Goal: Task Accomplishment & Management: Use online tool/utility

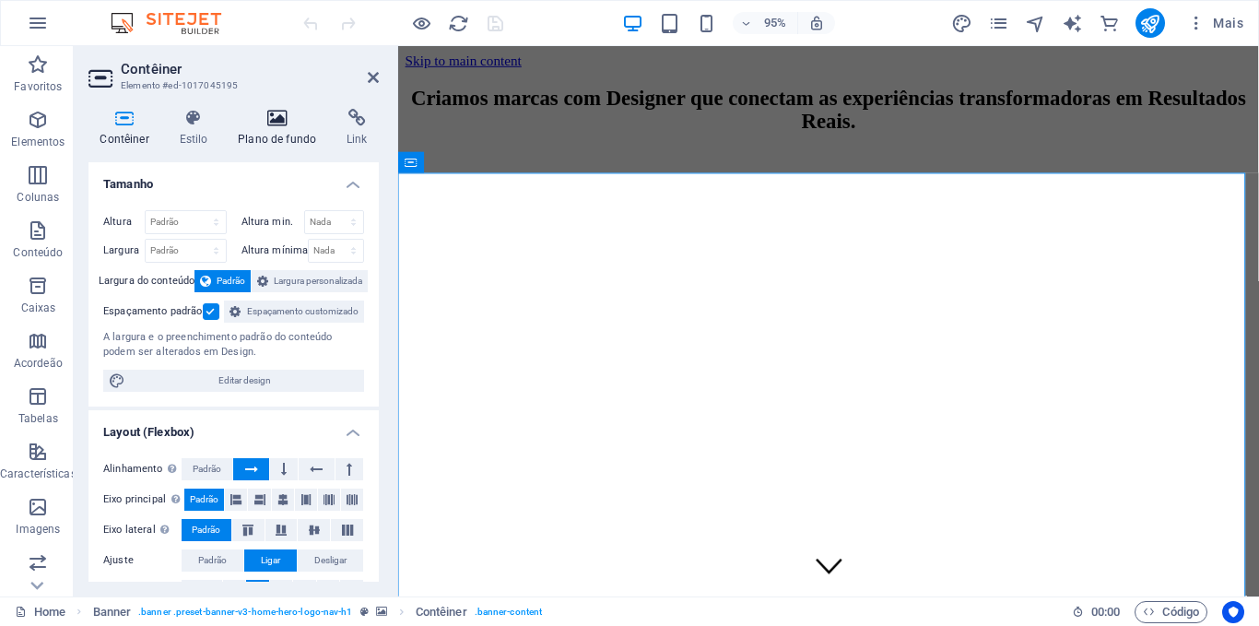
click at [277, 118] on icon at bounding box center [277, 118] width 101 height 18
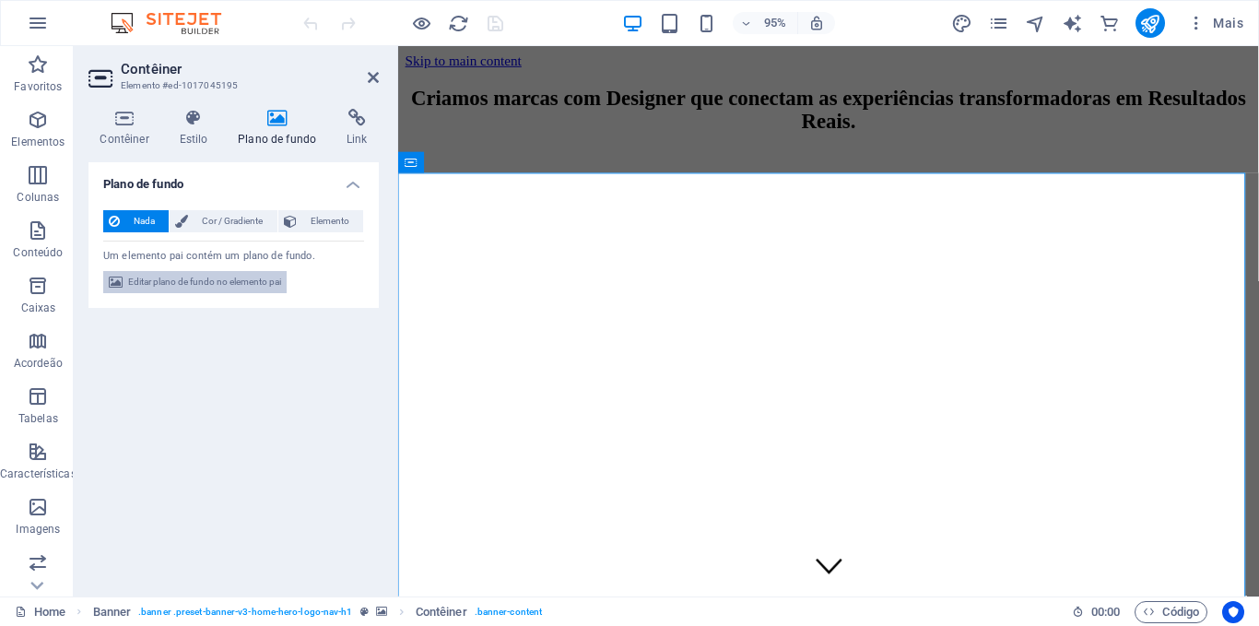
click at [200, 281] on span "Editar plano de fundo no elemento pai" at bounding box center [204, 282] width 153 height 22
select select "ms"
select select "s"
select select "progressive"
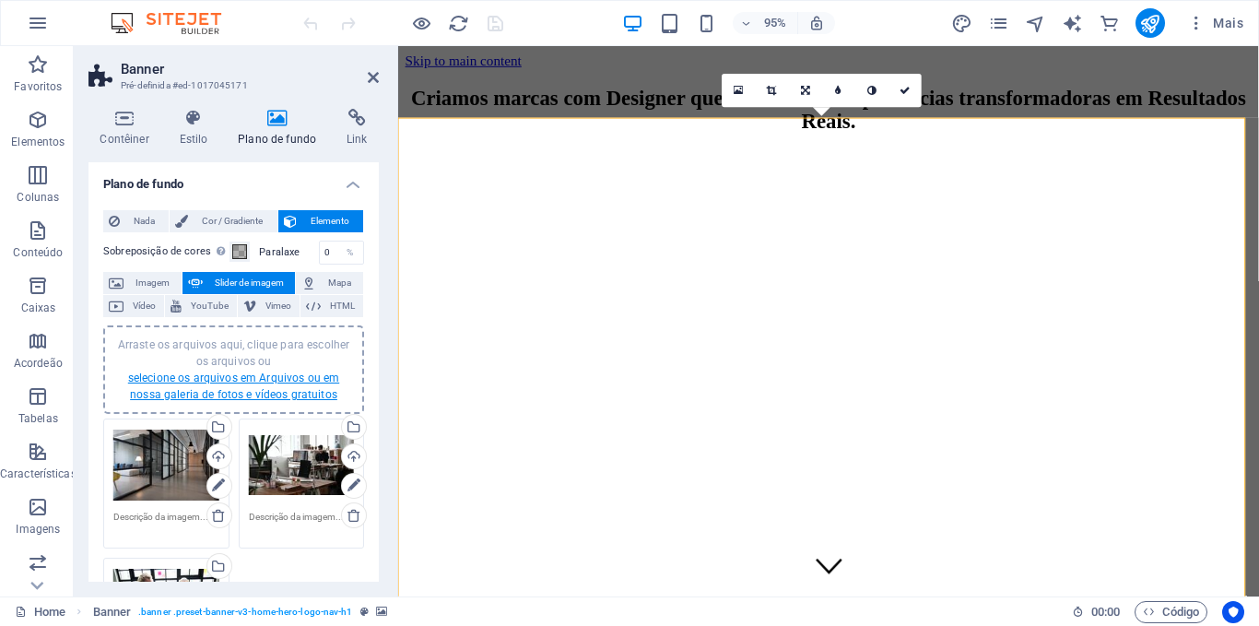
click at [236, 381] on link "selecione os arquivos em Arquivos ou em nossa galeria de fotos e vídeos gratuit…" at bounding box center [233, 387] width 211 height 30
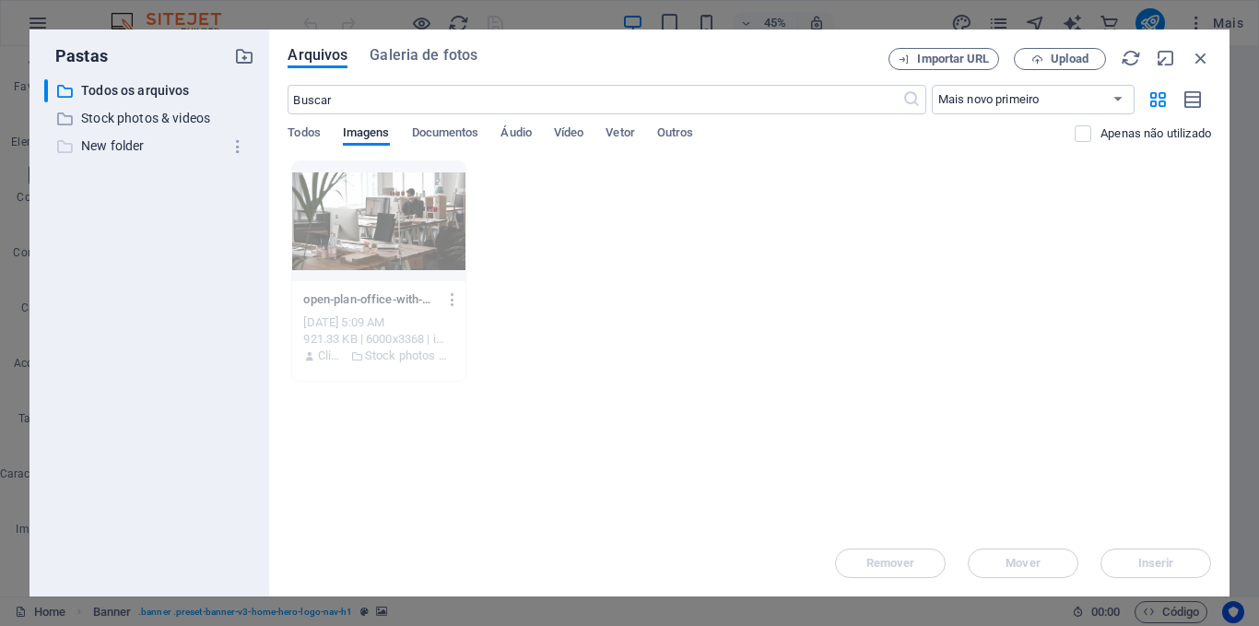
click at [114, 145] on p "New folder" at bounding box center [151, 146] width 140 height 21
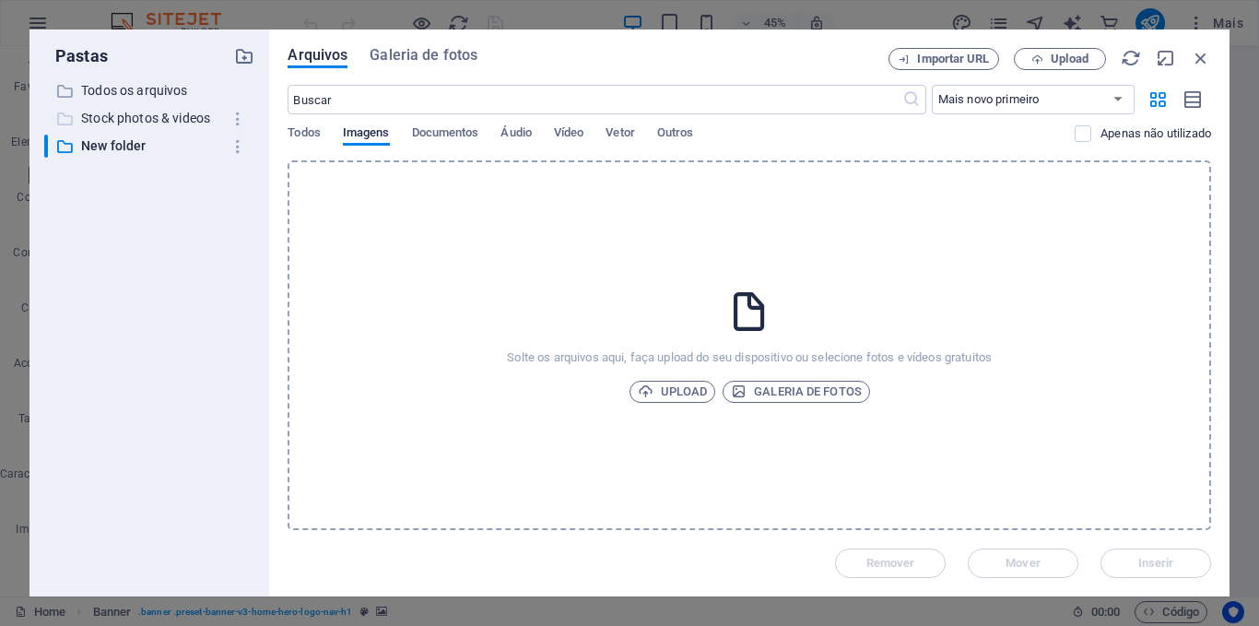
click at [117, 114] on p "Stock photos & videos" at bounding box center [151, 118] width 140 height 21
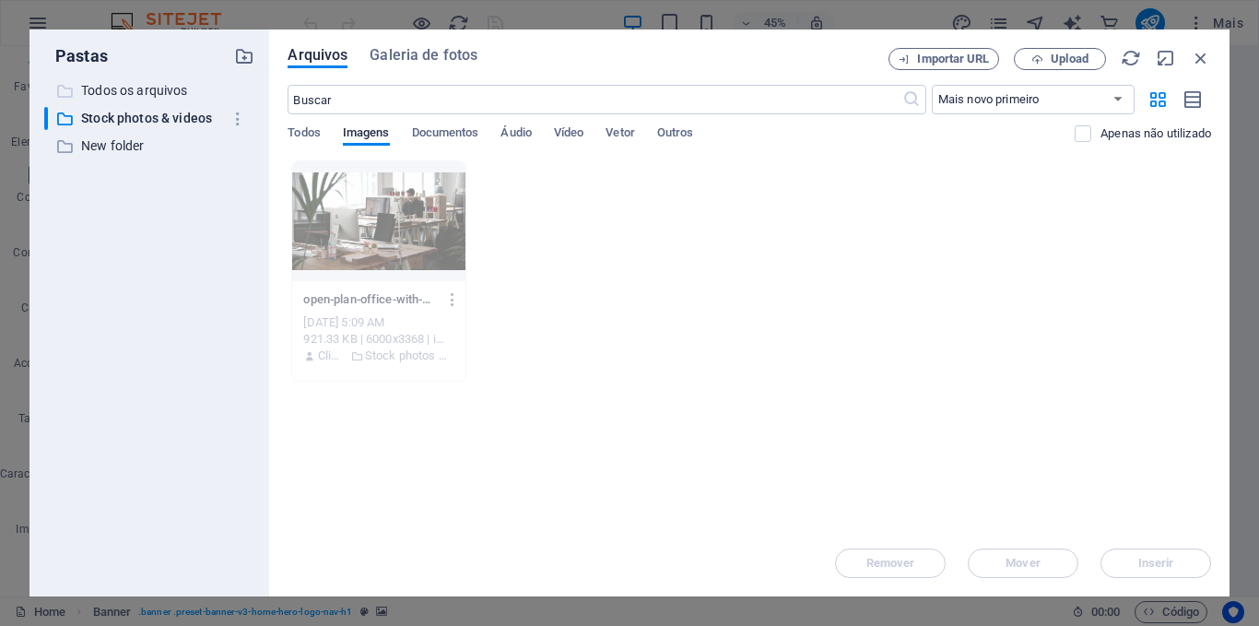
click at [136, 87] on p "Todos os arquivos" at bounding box center [151, 90] width 140 height 21
click at [144, 117] on p "Stock photos & videos" at bounding box center [151, 118] width 140 height 21
click at [415, 57] on span "Galeria de fotos" at bounding box center [424, 55] width 108 height 22
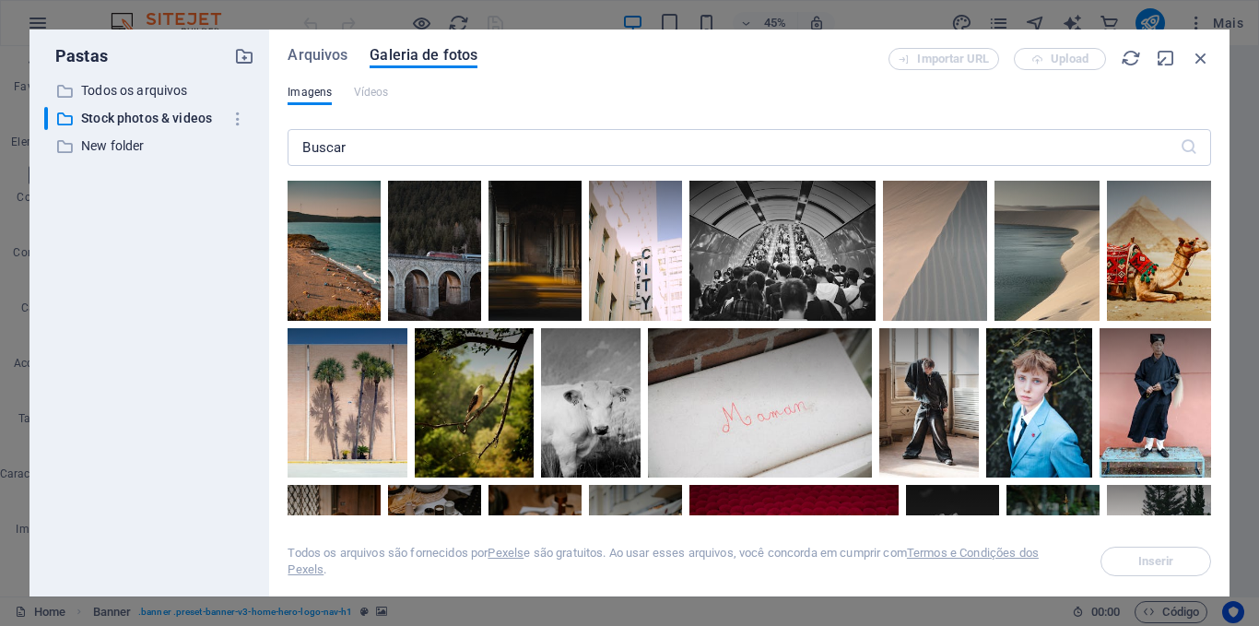
drag, startPoint x: 1211, startPoint y: 225, endPoint x: 1214, endPoint y: 313, distance: 87.6
click at [1214, 313] on div "Arquivos Galeria de fotos Importar URL Upload Imagens Vídeos ​ Todos os arquivo…" at bounding box center [749, 313] width 961 height 567
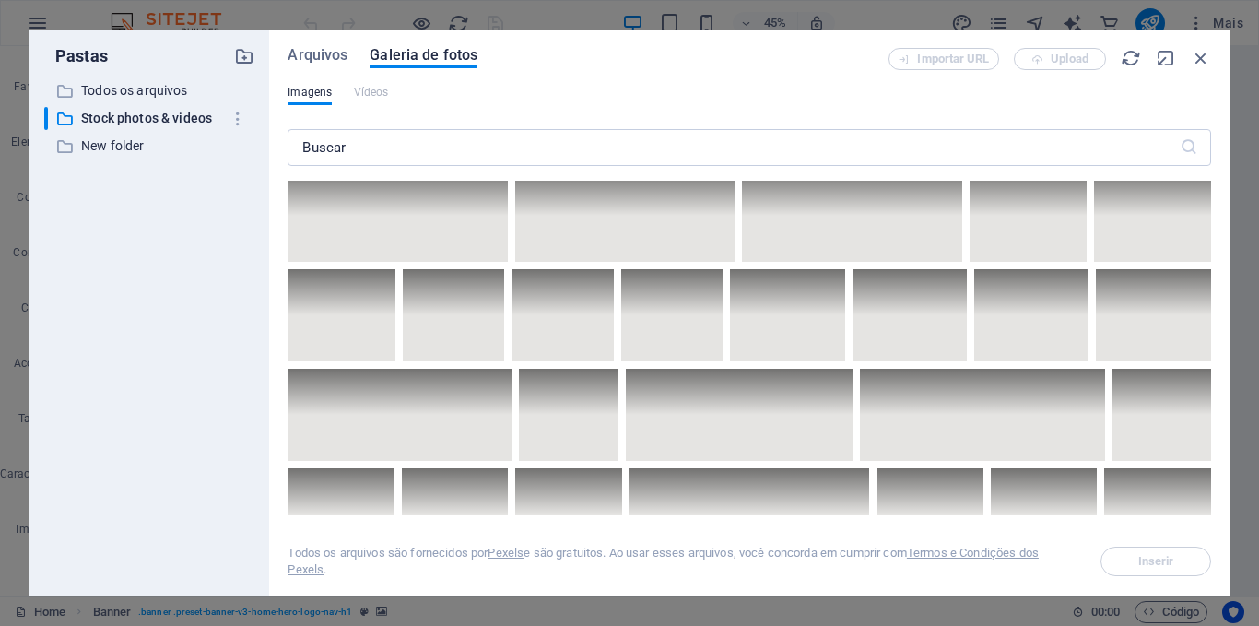
scroll to position [6153, 0]
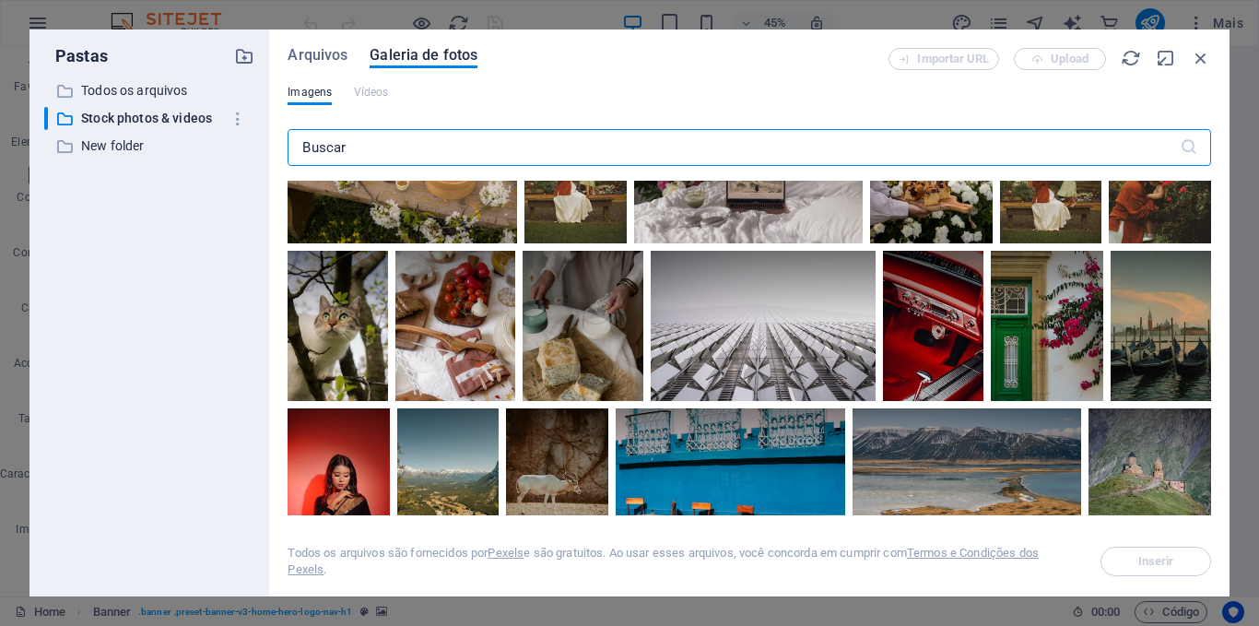
click at [537, 138] on input "text" at bounding box center [733, 147] width 891 height 37
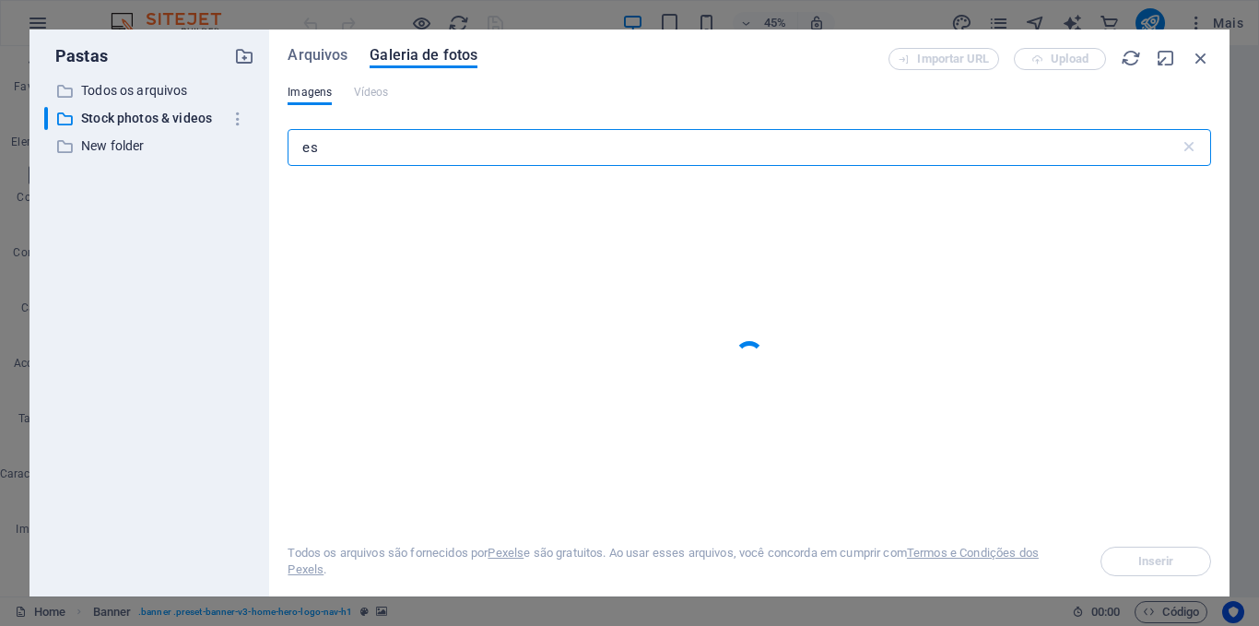
type input "e"
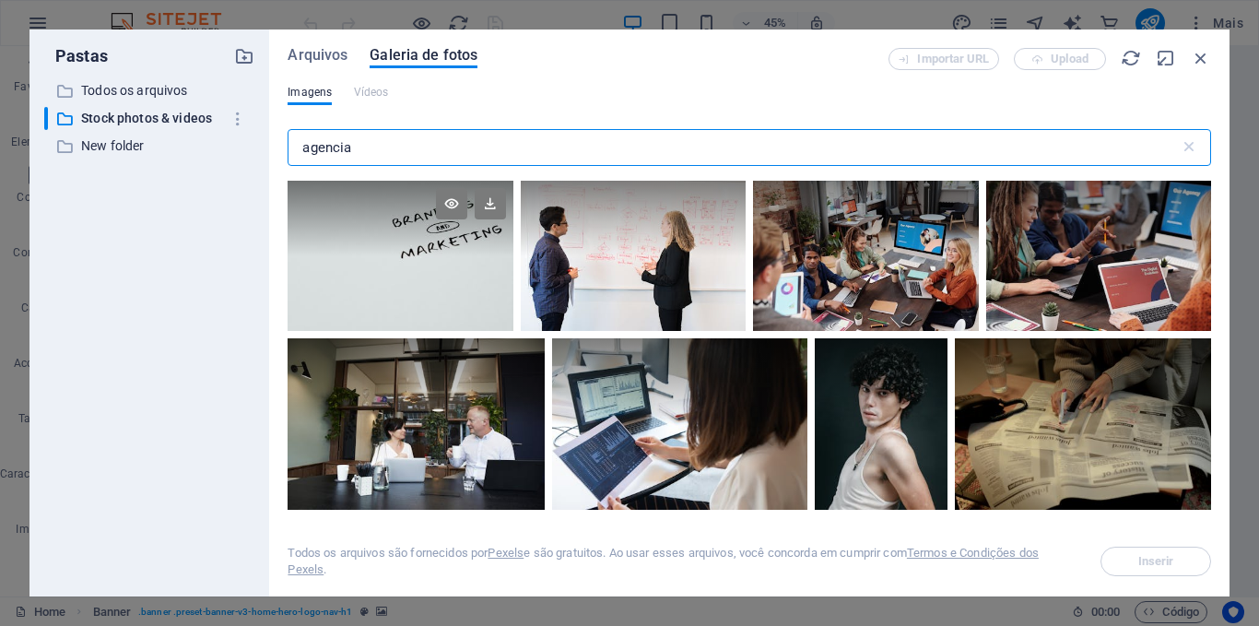
type input "agencia"
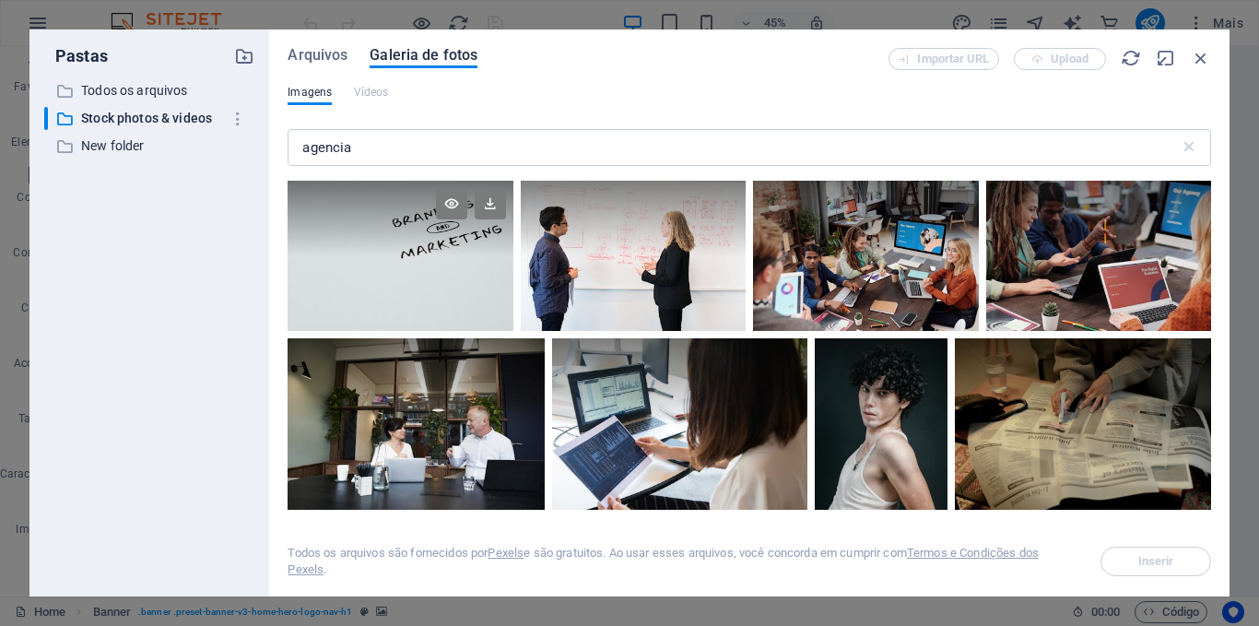
click at [416, 245] on div at bounding box center [401, 219] width 226 height 76
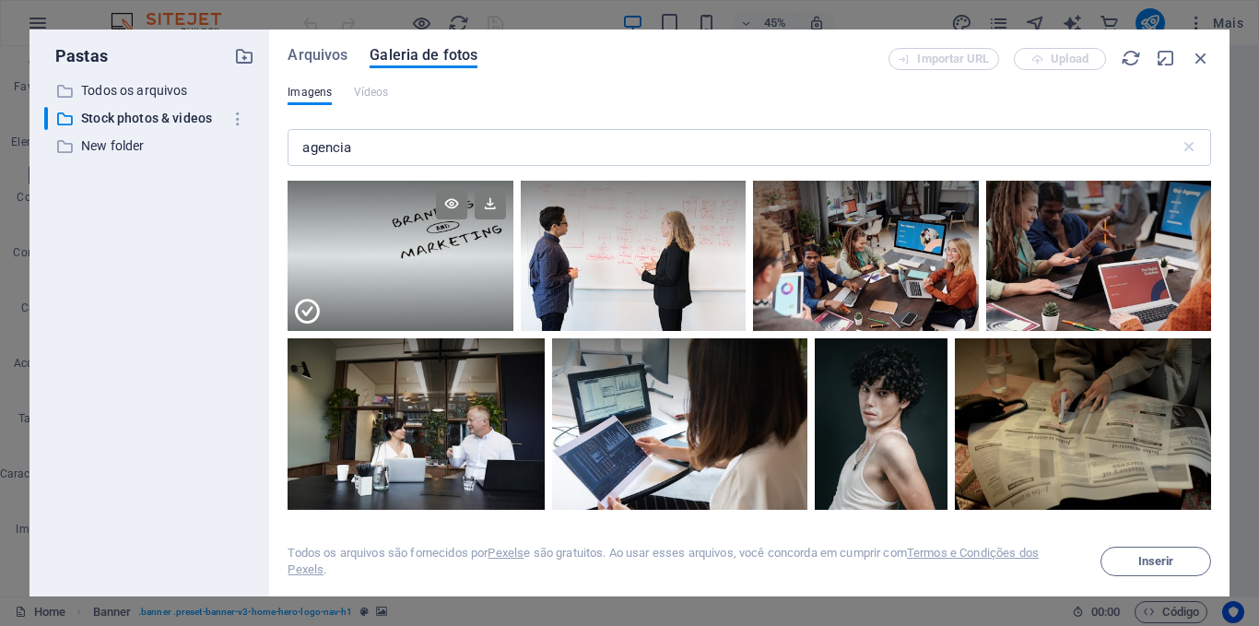
click at [416, 245] on div at bounding box center [401, 219] width 226 height 76
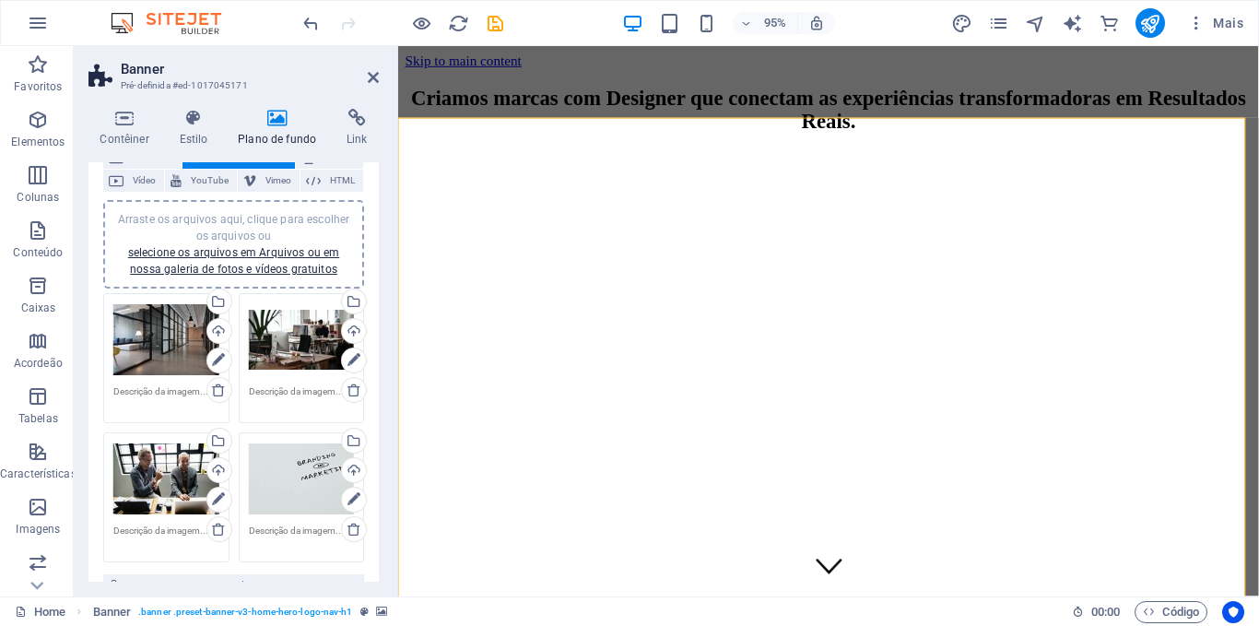
scroll to position [121, 0]
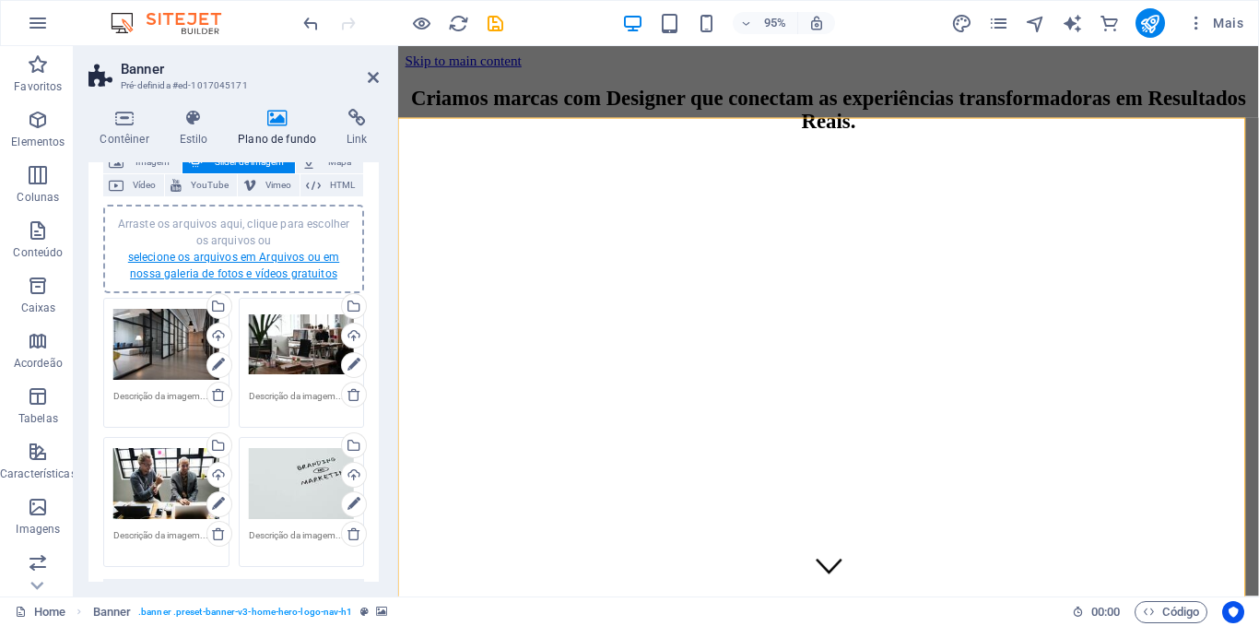
click at [259, 258] on link "selecione os arquivos em Arquivos ou em nossa galeria de fotos e vídeos gratuit…" at bounding box center [233, 266] width 211 height 30
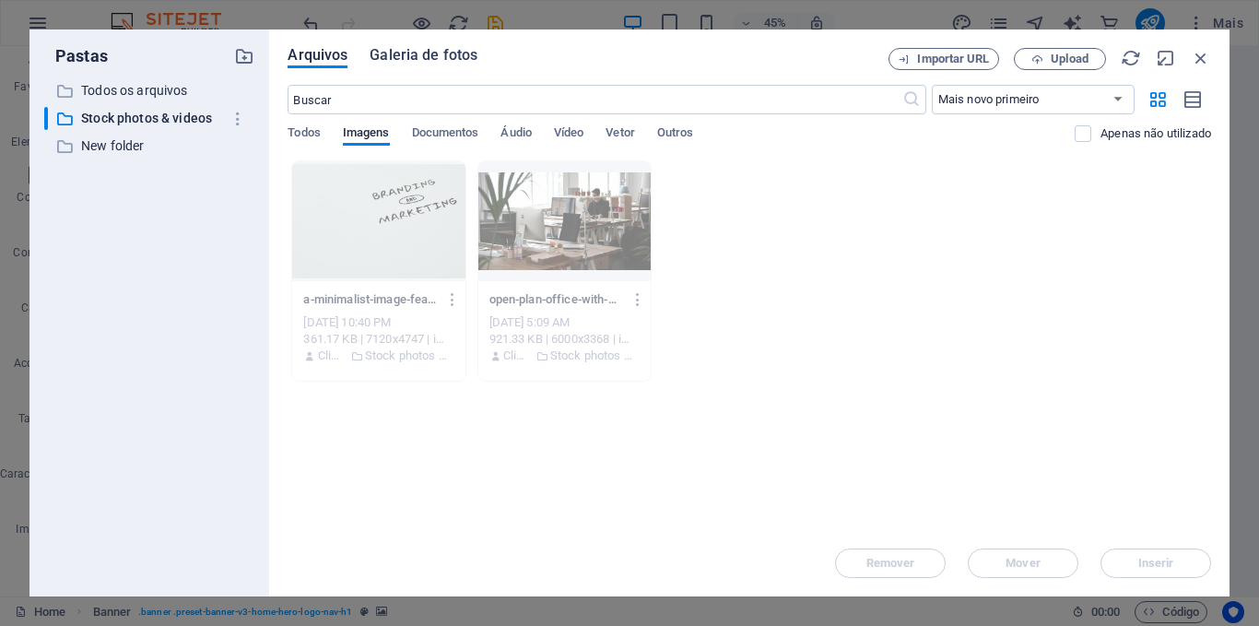
click at [432, 53] on span "Galeria de fotos" at bounding box center [424, 55] width 108 height 22
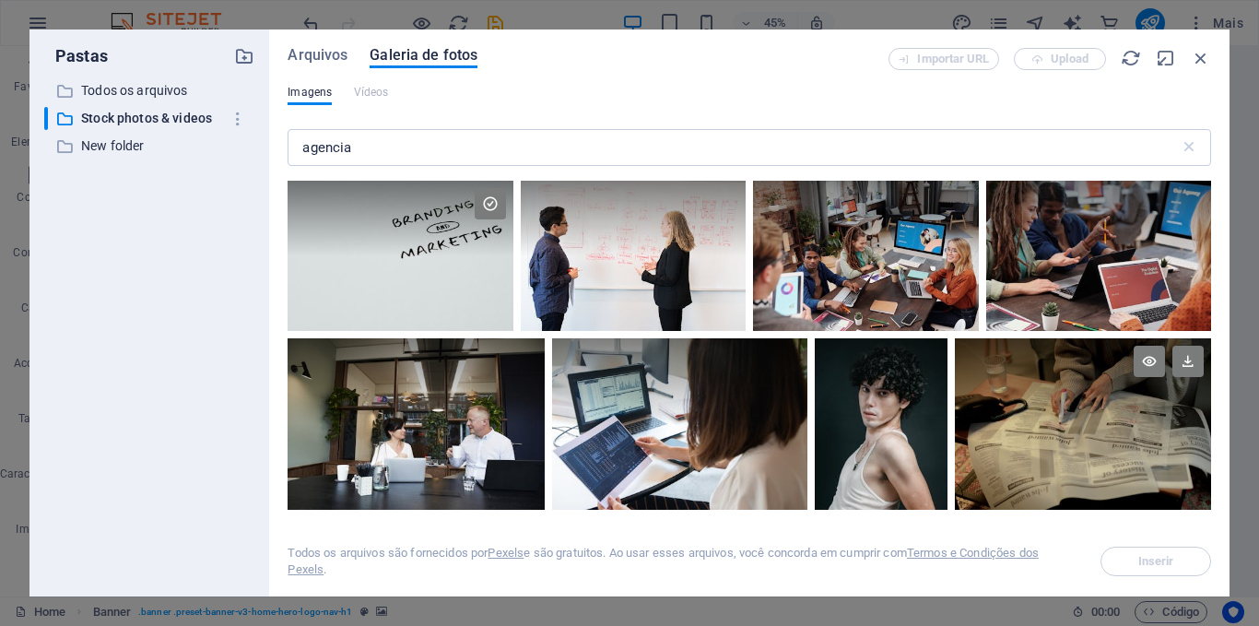
click at [1086, 421] on div at bounding box center [1083, 381] width 256 height 86
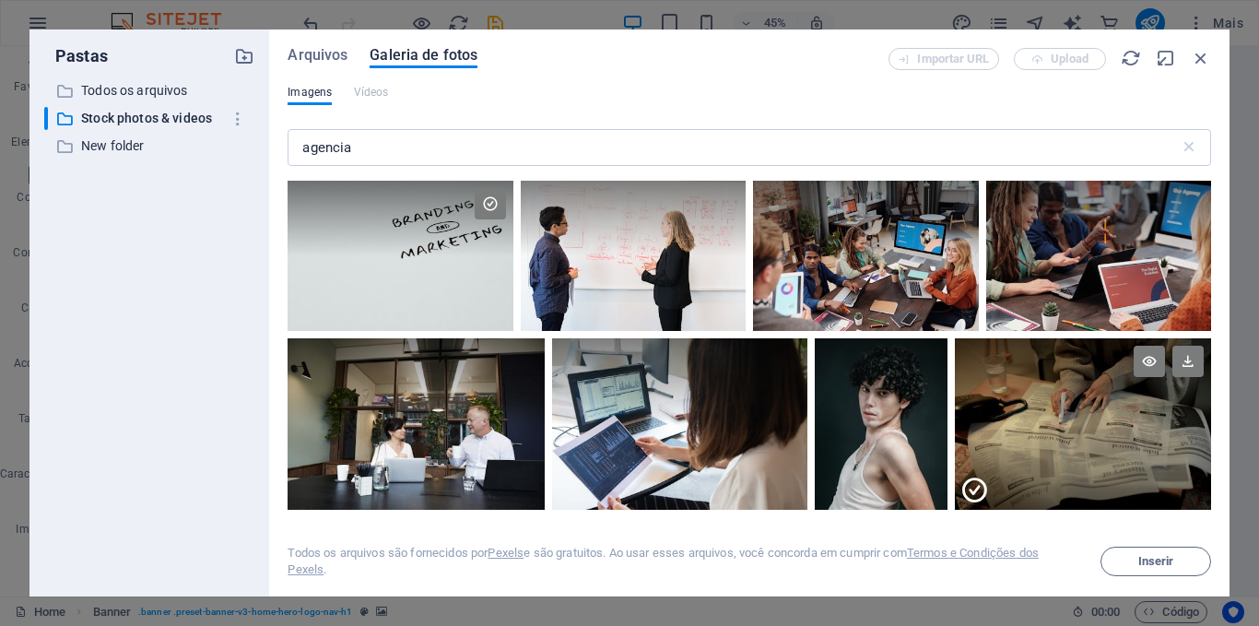
click at [1086, 421] on div at bounding box center [1083, 381] width 256 height 86
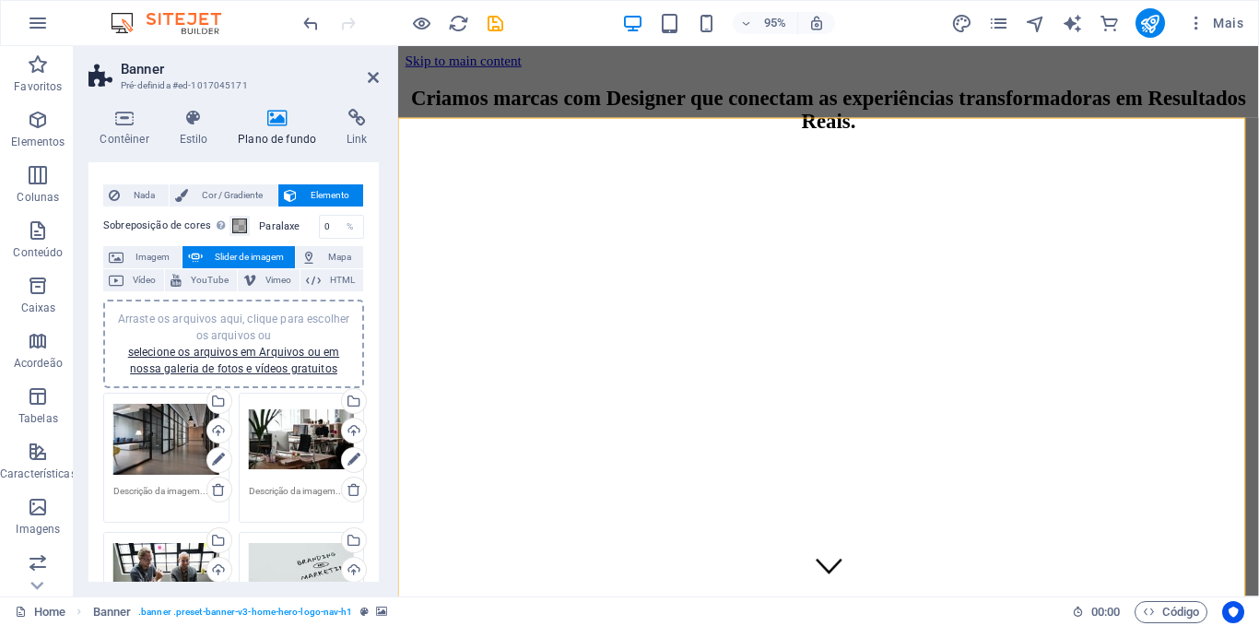
scroll to position [14, 0]
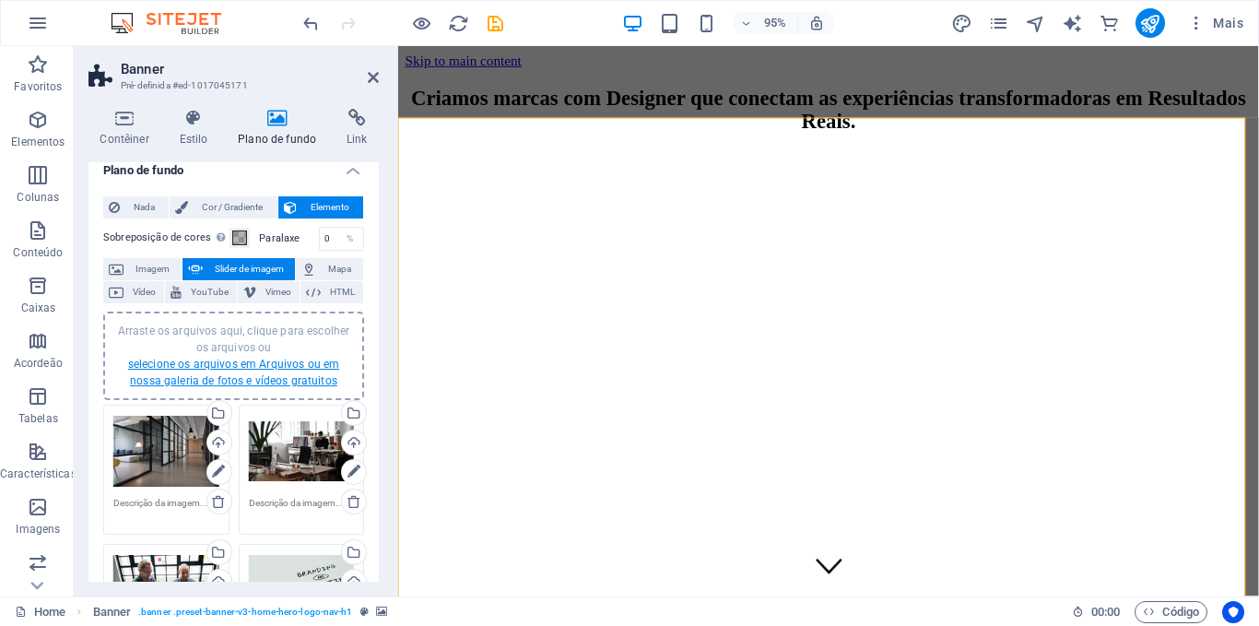
click at [268, 362] on link "selecione os arquivos em Arquivos ou em nossa galeria de fotos e vídeos gratuit…" at bounding box center [233, 373] width 211 height 30
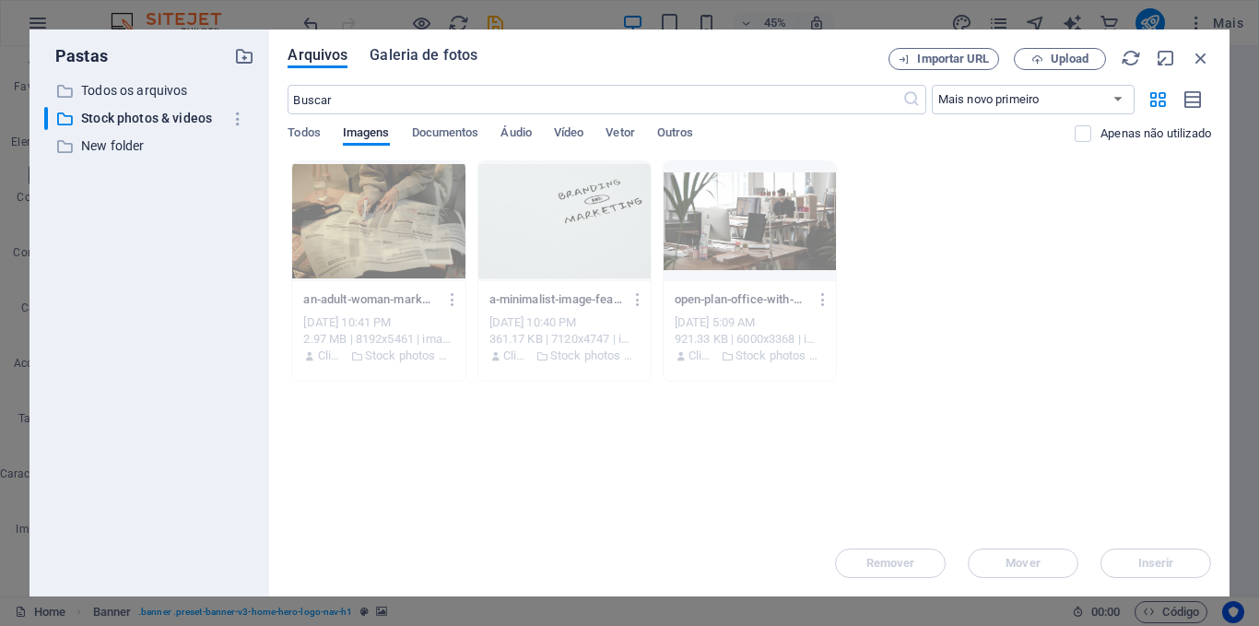
click at [422, 57] on span "Galeria de fotos" at bounding box center [424, 55] width 108 height 22
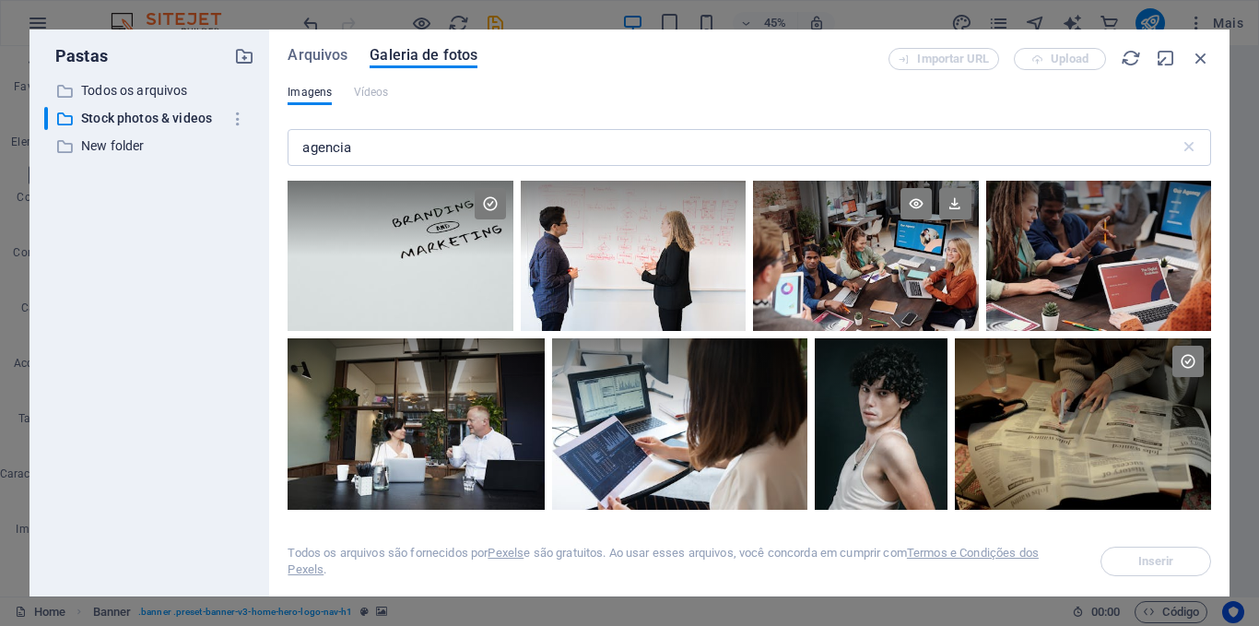
click at [893, 248] on div at bounding box center [865, 219] width 225 height 76
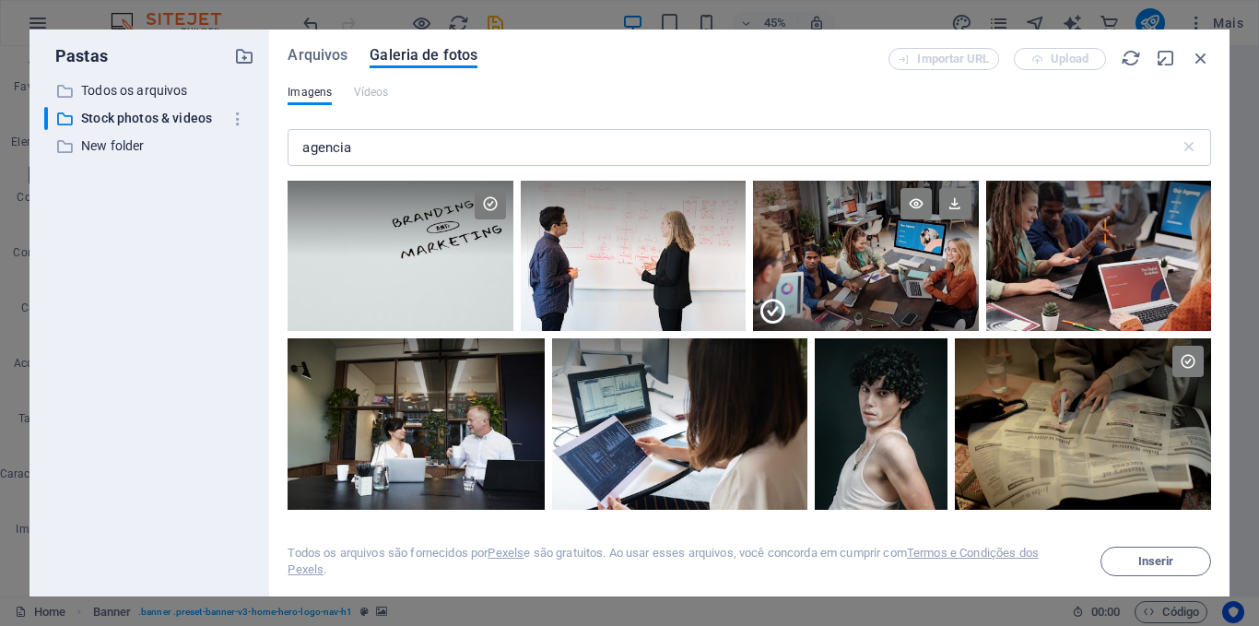
click at [893, 248] on div at bounding box center [865, 219] width 225 height 76
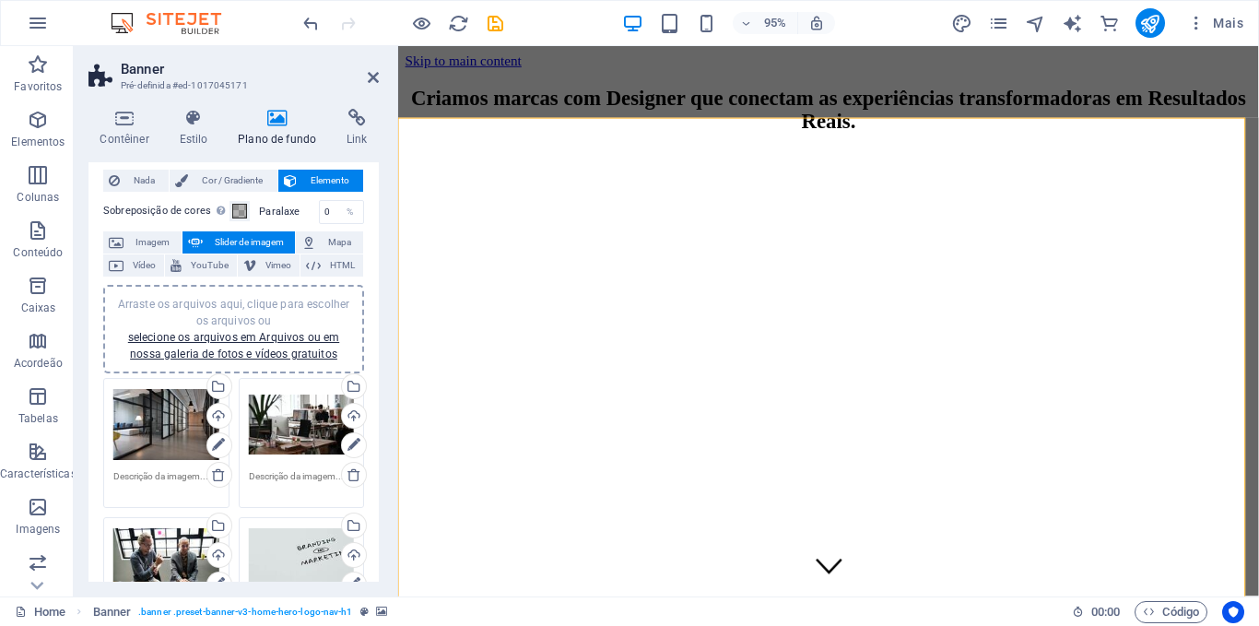
scroll to position [30, 0]
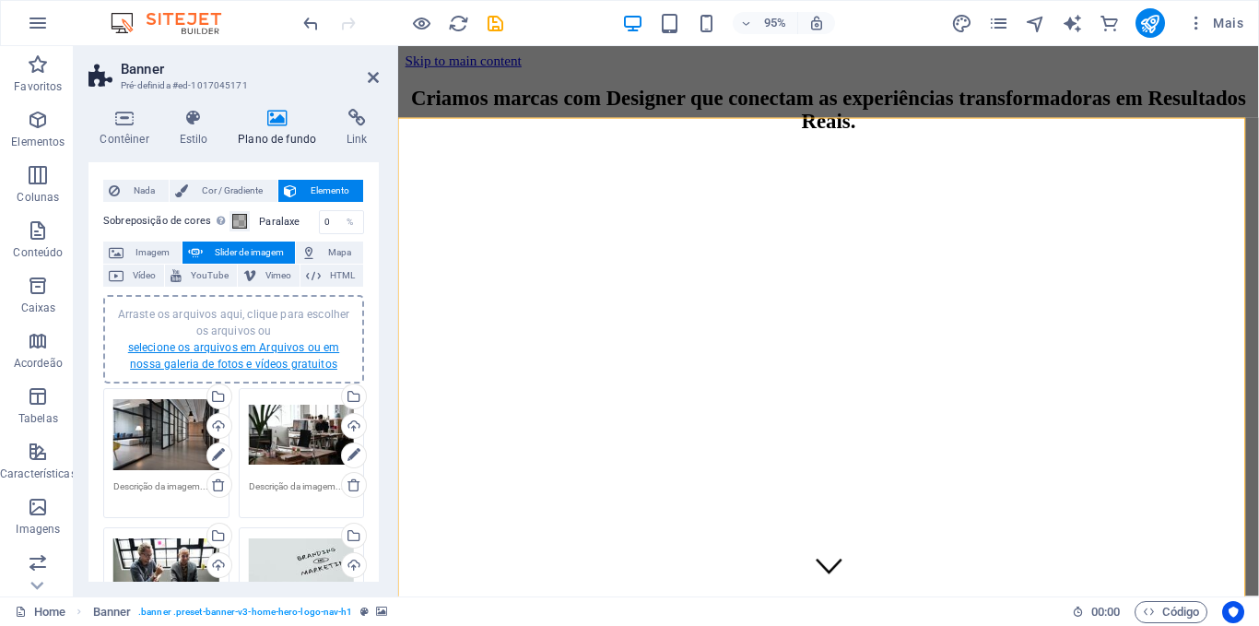
click at [254, 348] on link "selecione os arquivos em Arquivos ou em nossa galeria de fotos e vídeos gratuit…" at bounding box center [233, 356] width 211 height 30
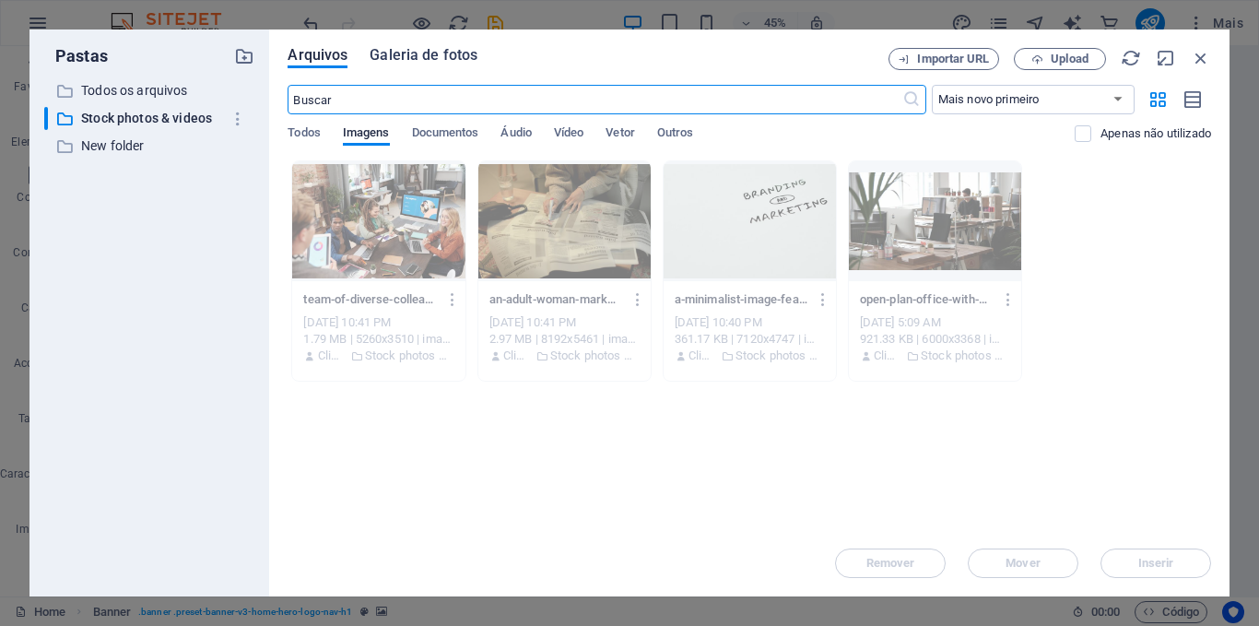
click at [435, 54] on span "Galeria de fotos" at bounding box center [424, 55] width 108 height 22
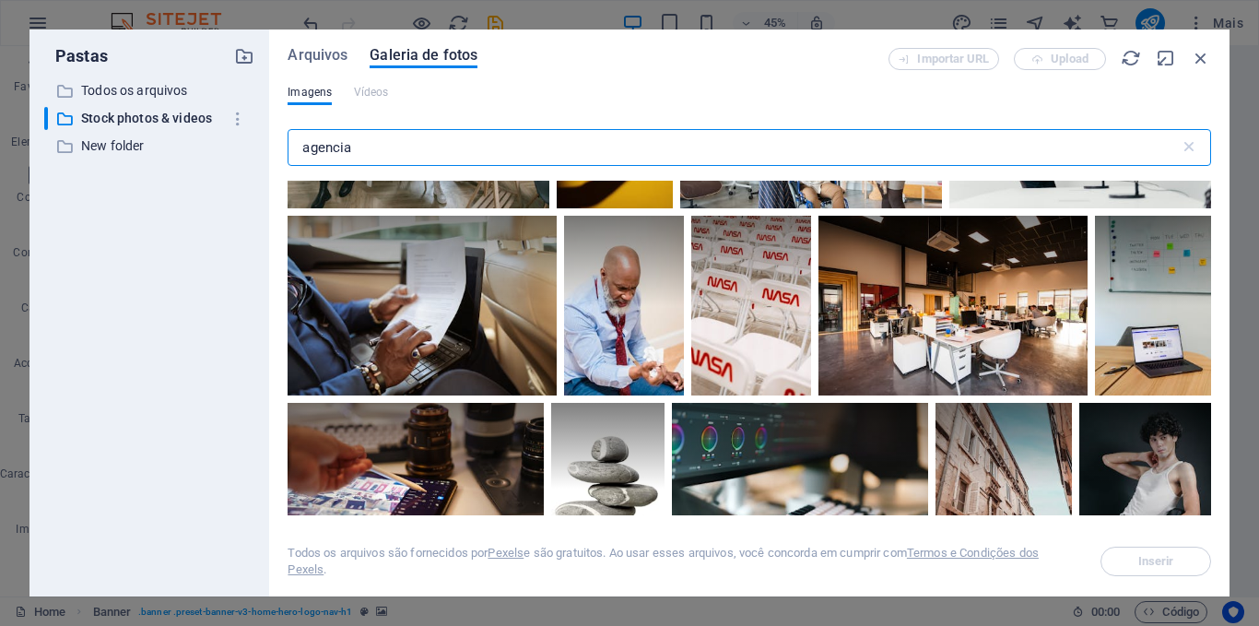
scroll to position [1159, 0]
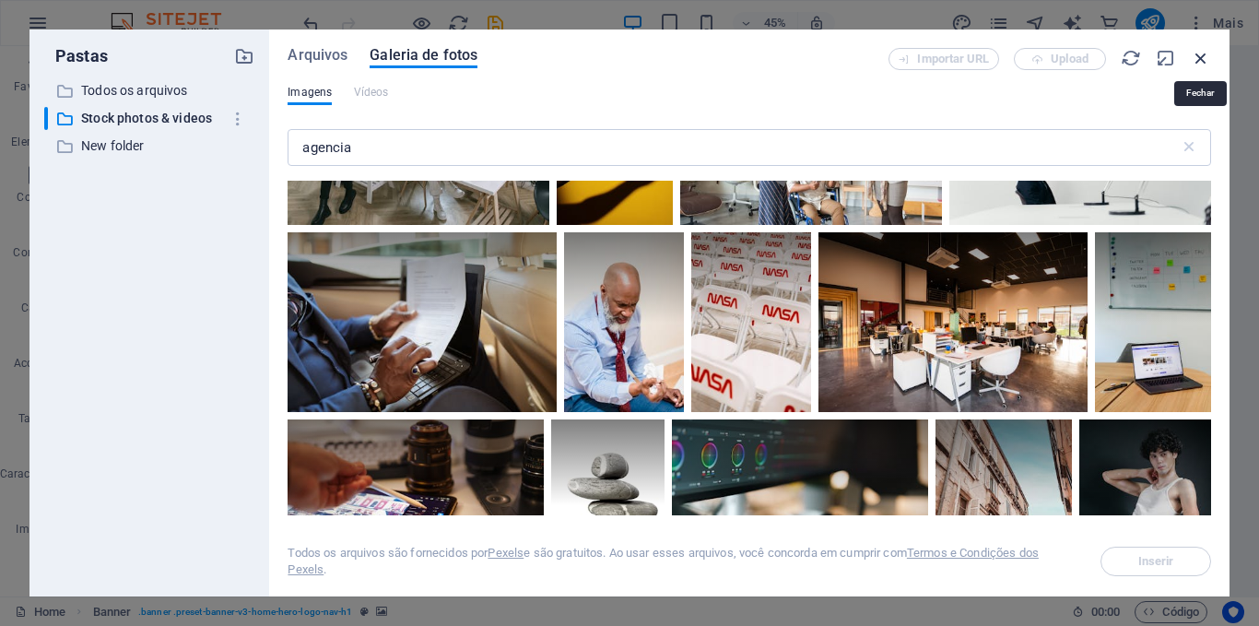
click at [1199, 59] on icon "button" at bounding box center [1201, 58] width 20 height 20
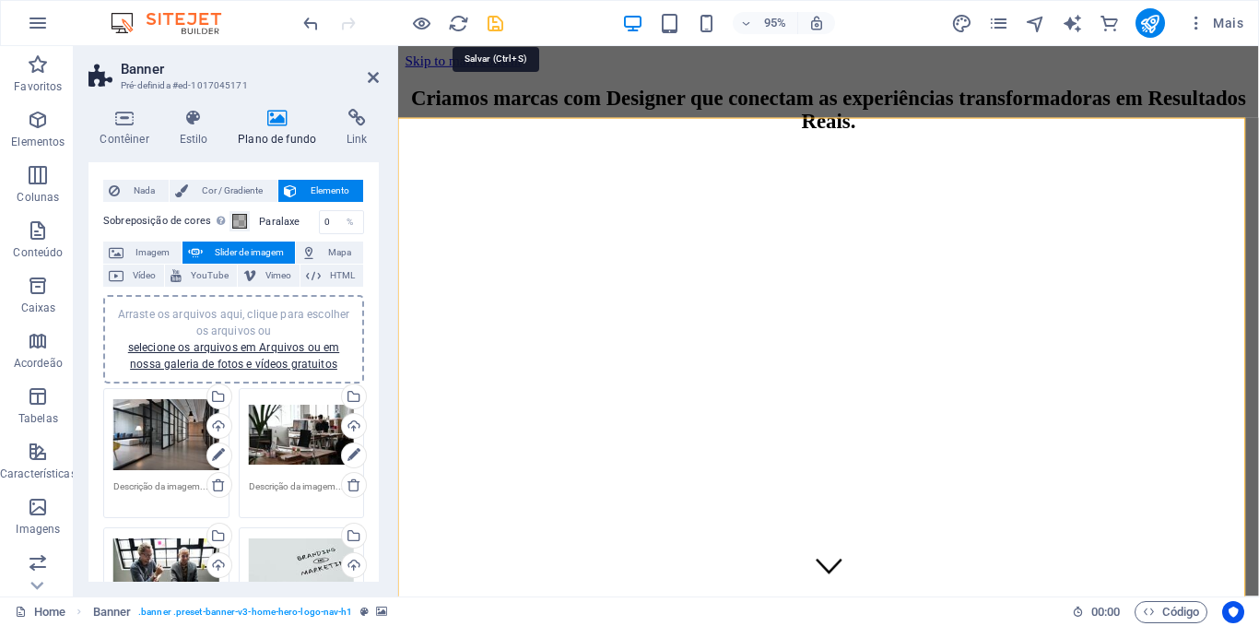
click at [494, 26] on icon "save" at bounding box center [495, 23] width 21 height 21
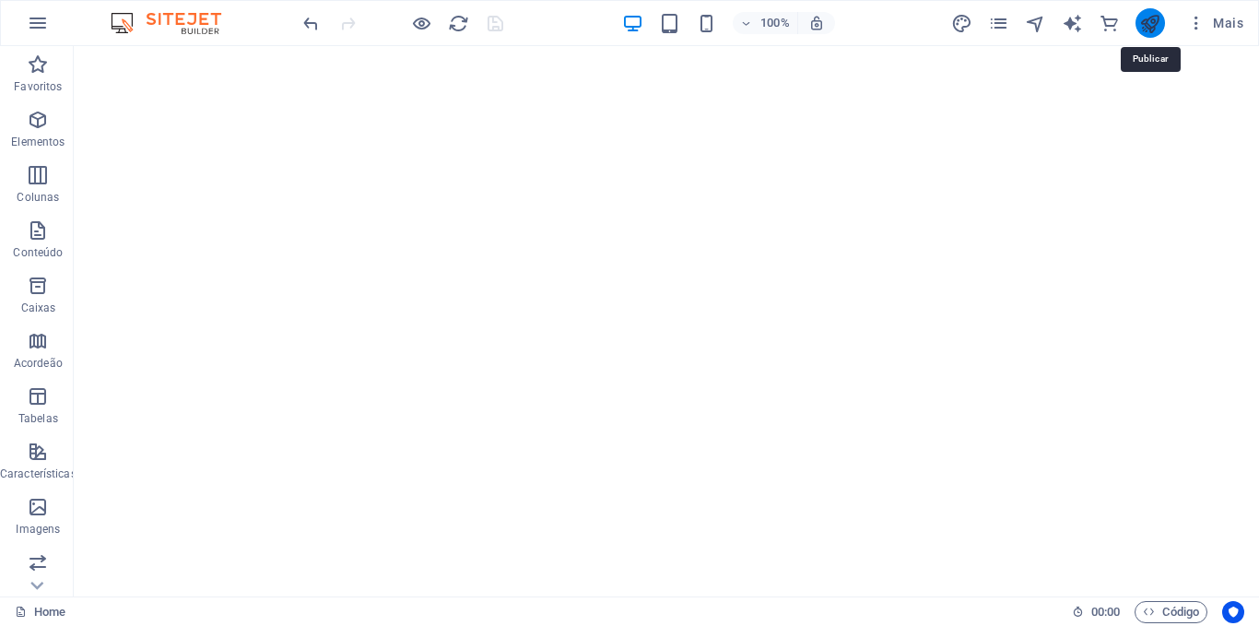
click at [1152, 25] on icon "publish" at bounding box center [1149, 23] width 21 height 21
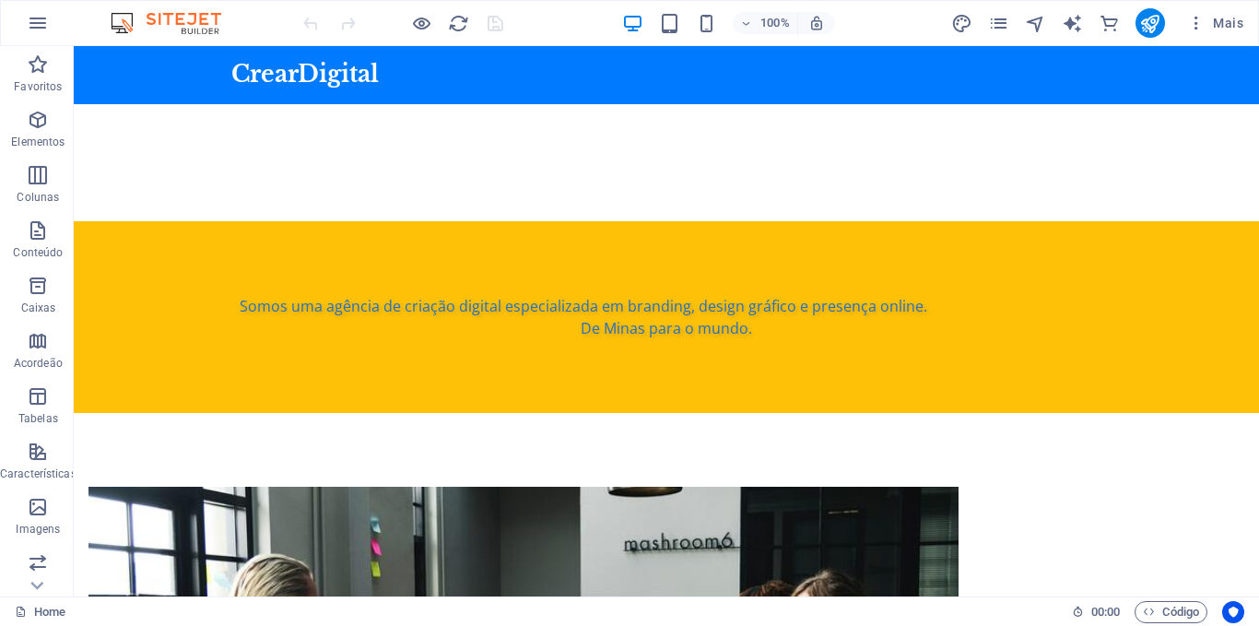
scroll to position [726, 0]
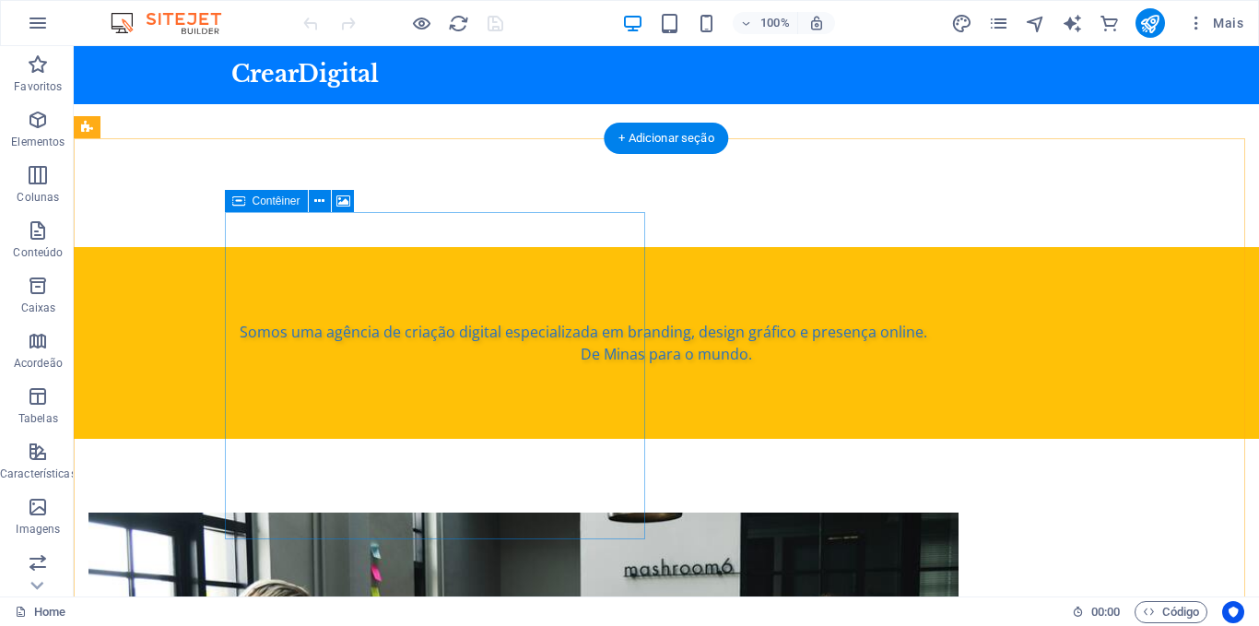
click at [880, 247] on div "Somos uma agência de criação digital especializada em branding, design gráfico …" at bounding box center [667, 343] width 1186 height 192
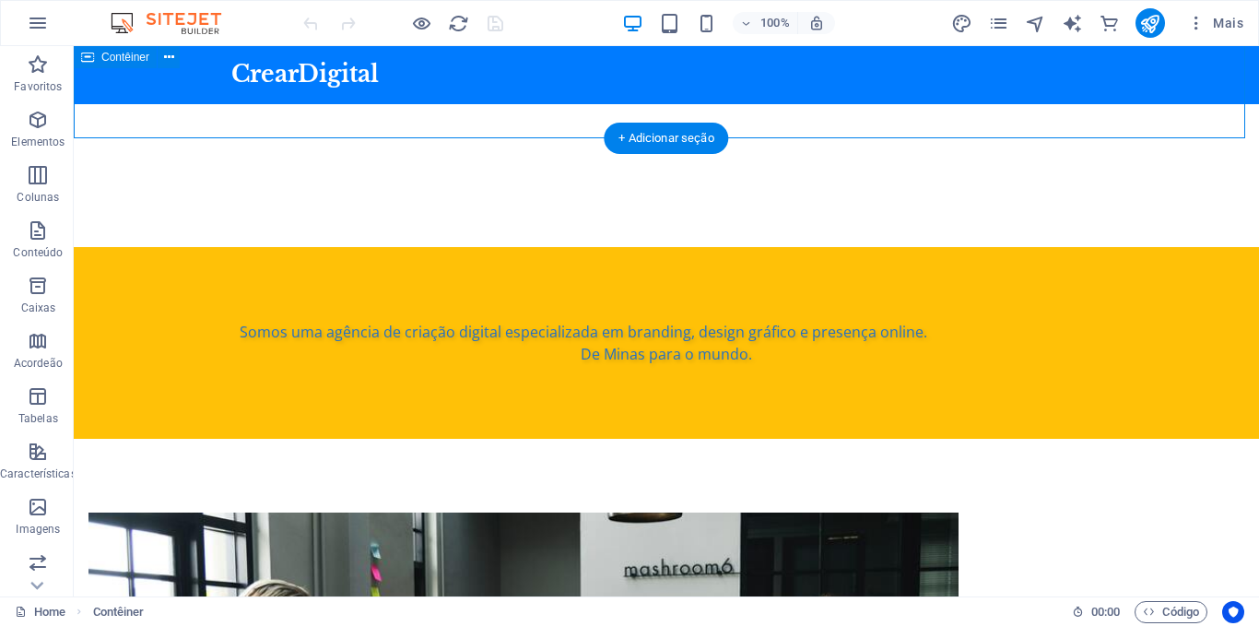
click at [880, 247] on div "Somos uma agência de criação digital especializada em branding, design gráfico …" at bounding box center [667, 343] width 1186 height 192
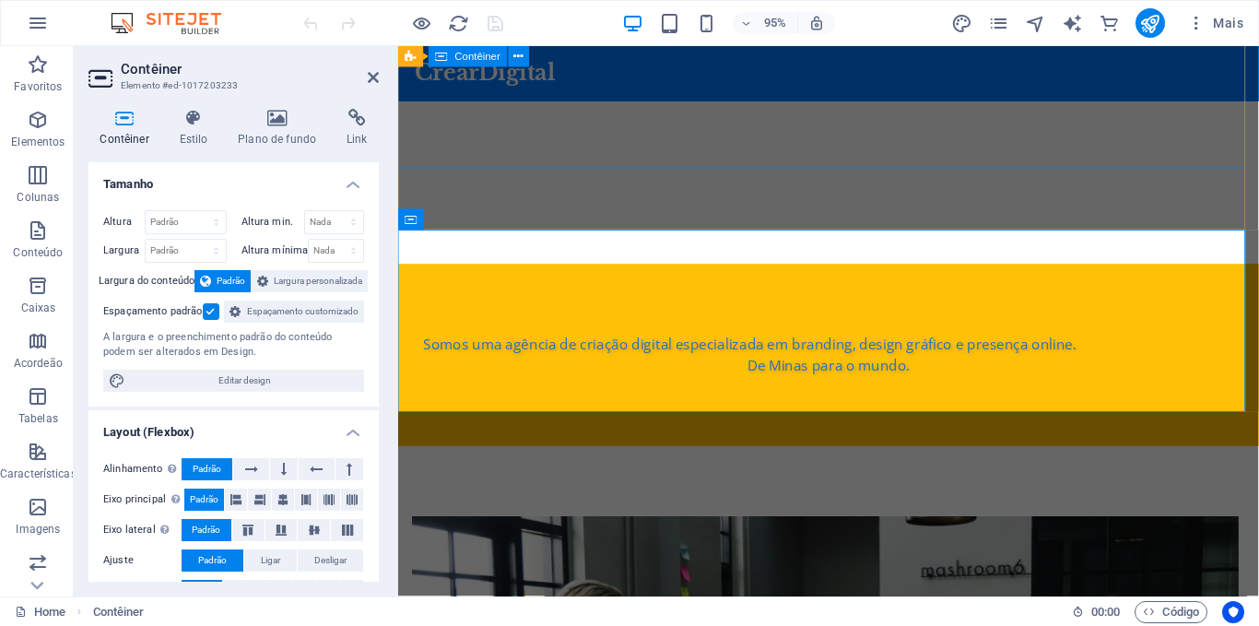
scroll to position [461, 0]
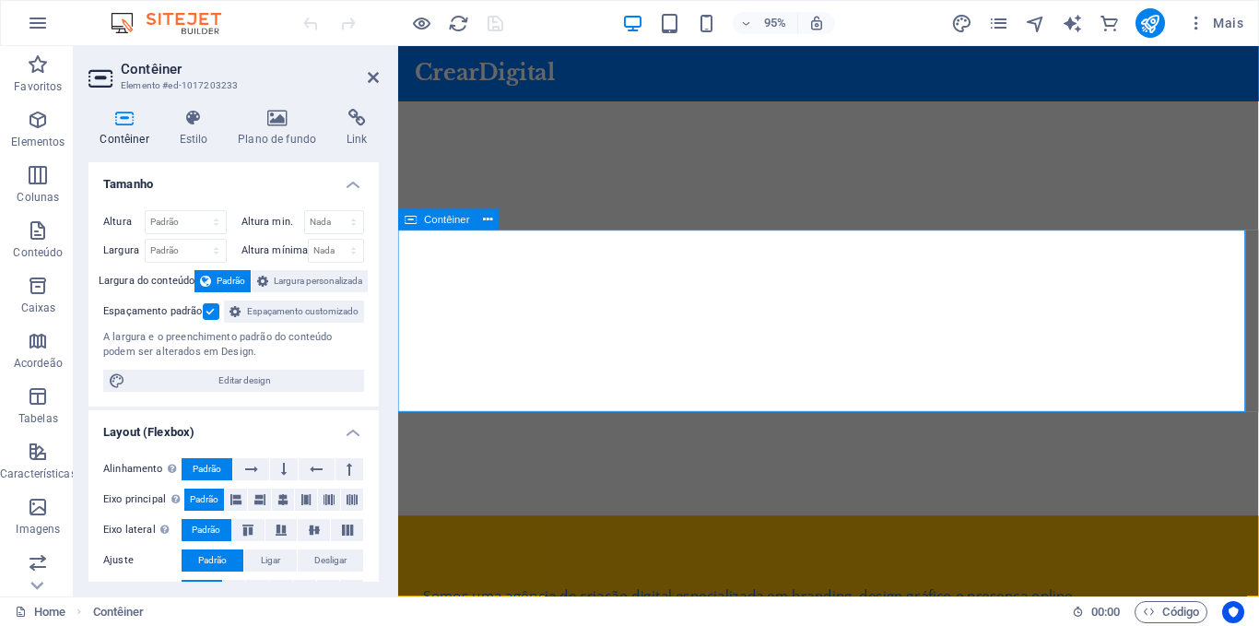
click at [624, 540] on div "Somos uma agência de criação digital especializada em branding, design gráfico …" at bounding box center [851, 636] width 906 height 192
click at [275, 119] on icon at bounding box center [277, 118] width 101 height 18
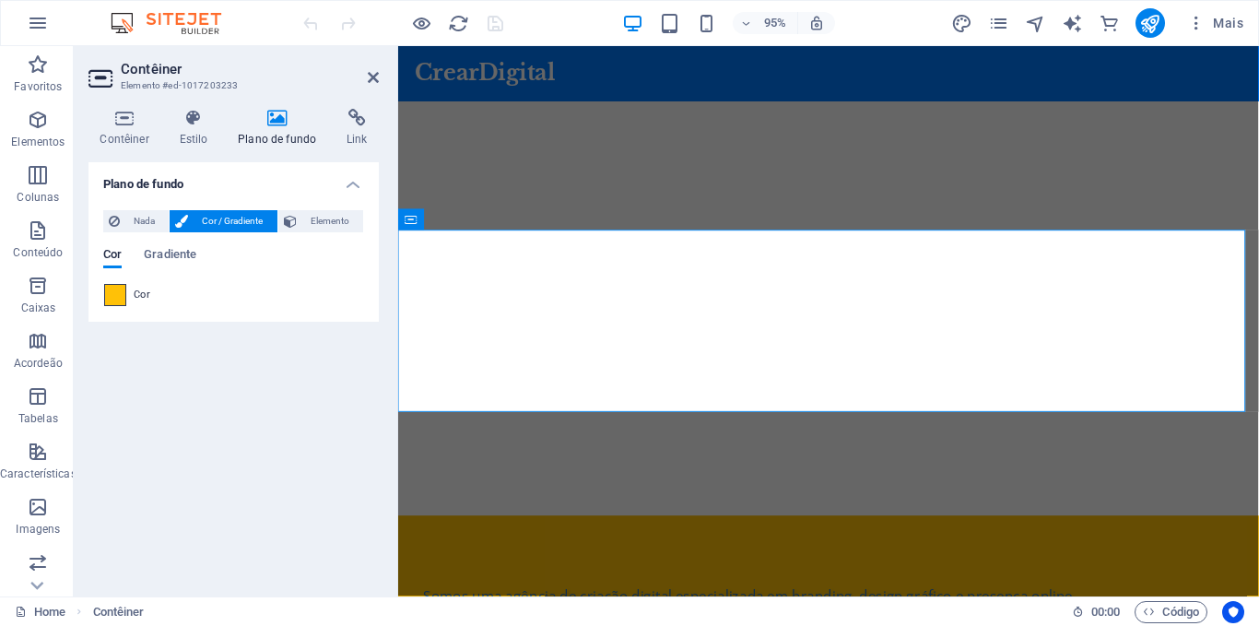
click at [116, 295] on span at bounding box center [115, 295] width 20 height 20
type input "#ffc107"
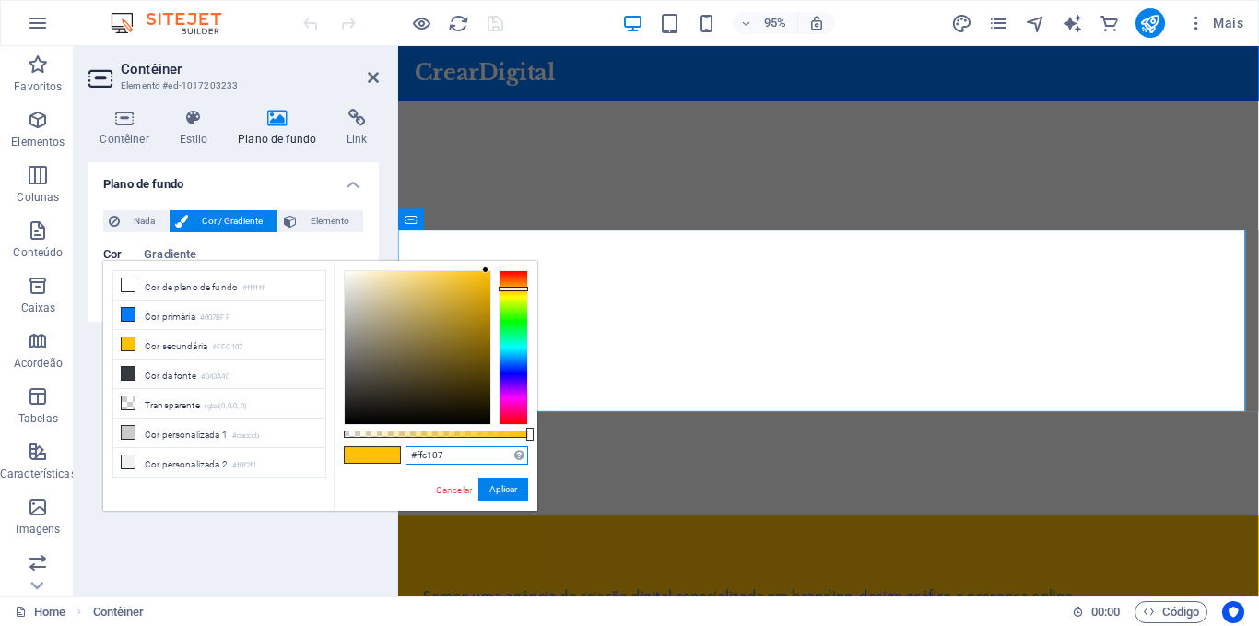
click at [453, 454] on input "#ffc107" at bounding box center [467, 455] width 123 height 18
click at [449, 491] on link "Cancelar" at bounding box center [454, 490] width 40 height 14
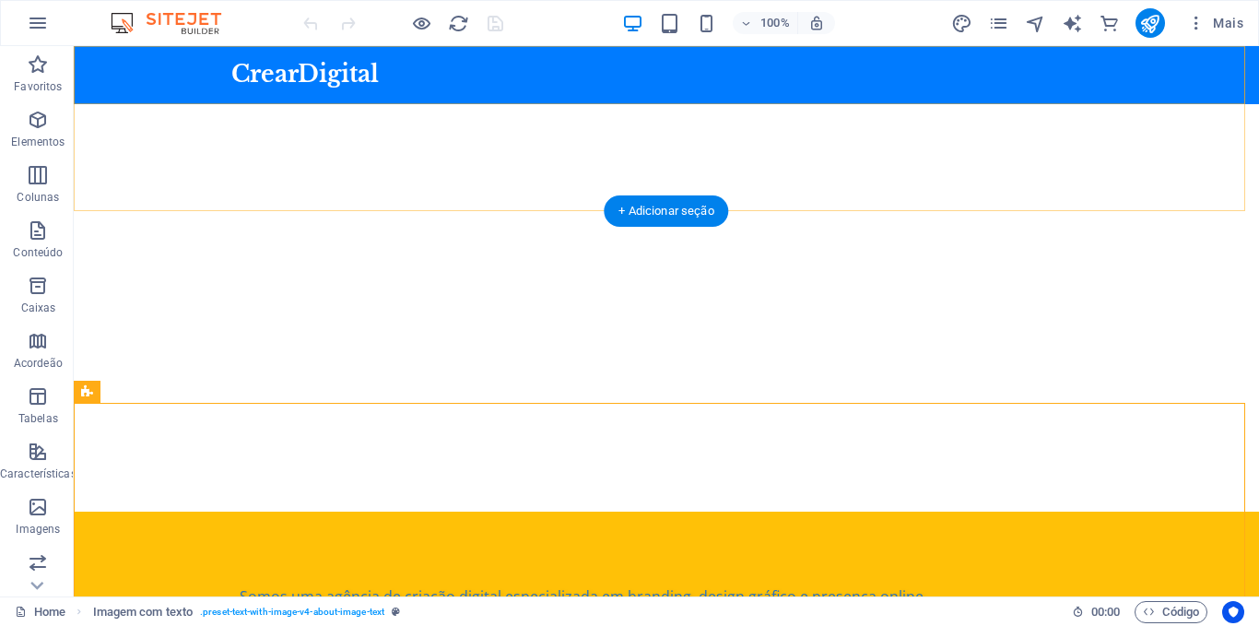
click at [783, 78] on div "CrearDigital Início Sobre nós Valores Serviços Contato" at bounding box center [667, 75] width 1186 height 58
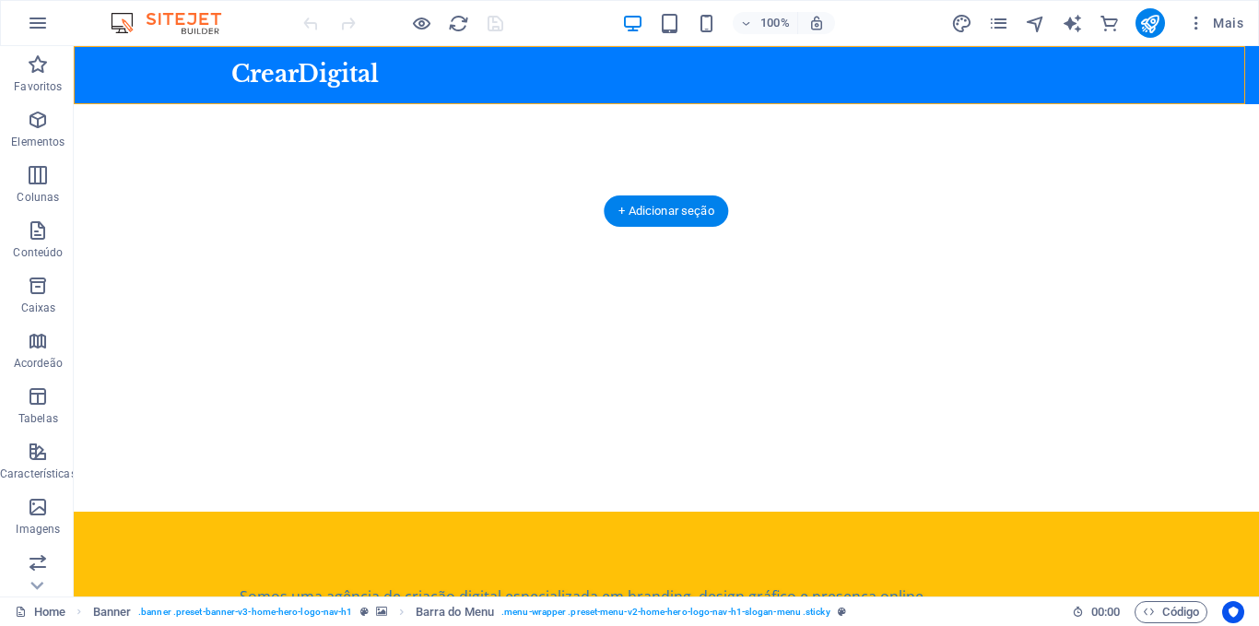
click at [783, 78] on div "CrearDigital Início Sobre nós Valores Serviços Contato" at bounding box center [667, 75] width 1186 height 58
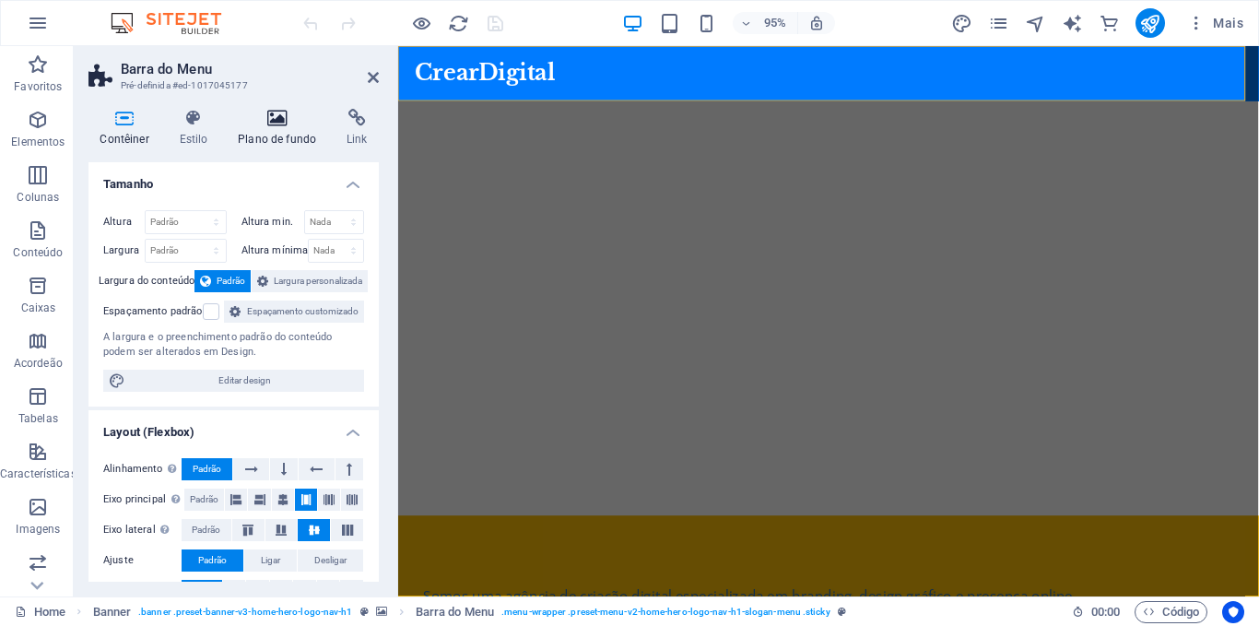
click at [275, 118] on icon at bounding box center [277, 118] width 101 height 18
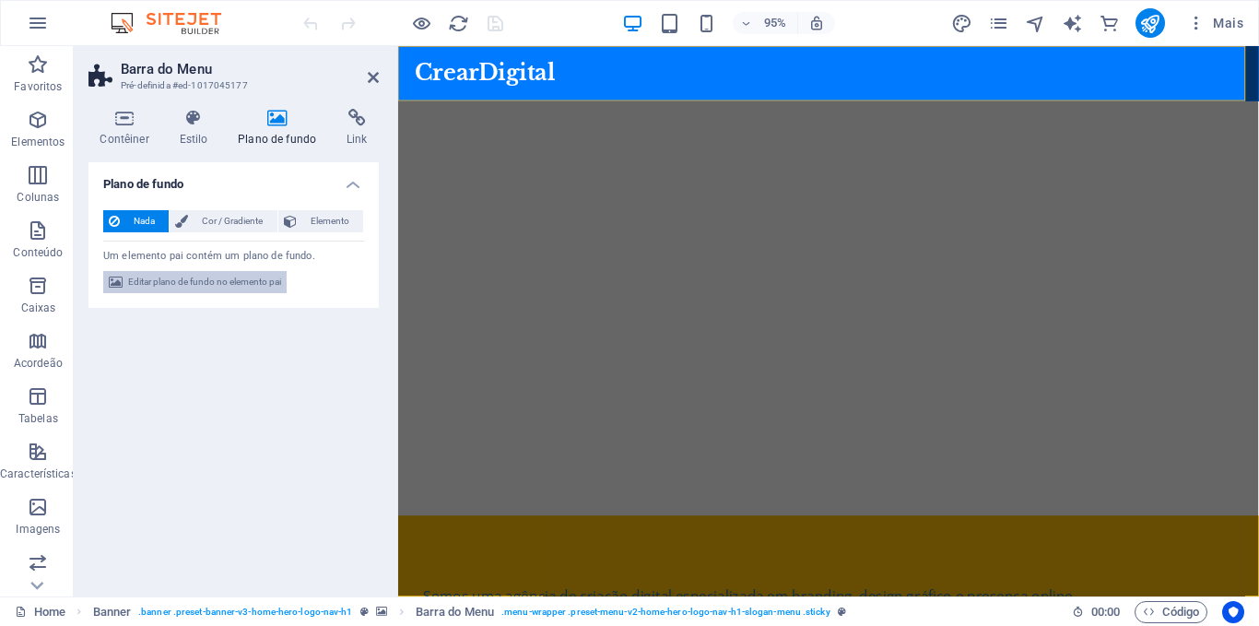
click at [176, 283] on span "Editar plano de fundo no elemento pai" at bounding box center [204, 282] width 153 height 22
select select "ms"
select select "s"
select select "progressive"
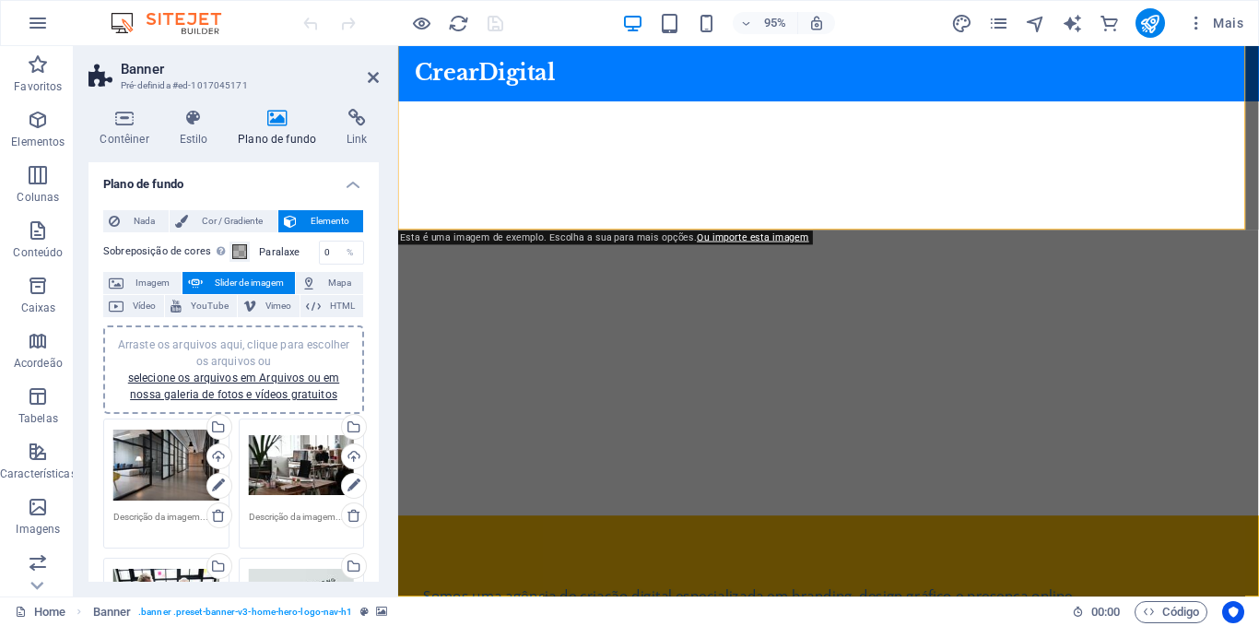
click at [271, 125] on icon at bounding box center [277, 118] width 101 height 18
click at [192, 118] on icon at bounding box center [194, 118] width 52 height 18
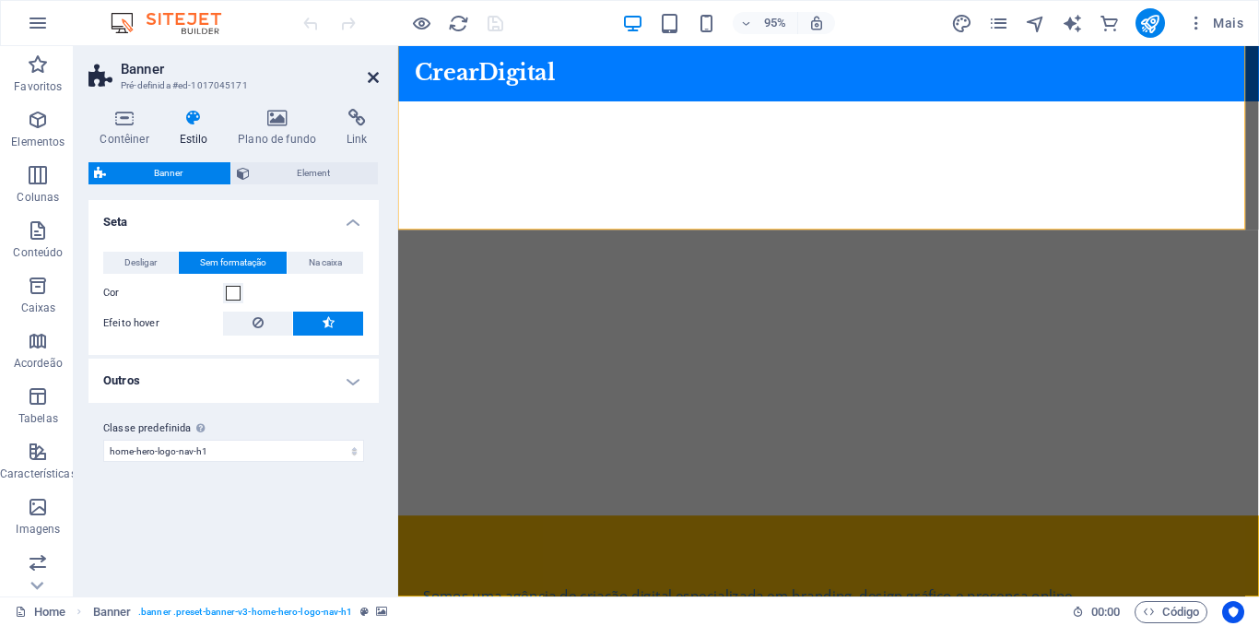
click at [373, 79] on icon at bounding box center [373, 77] width 11 height 15
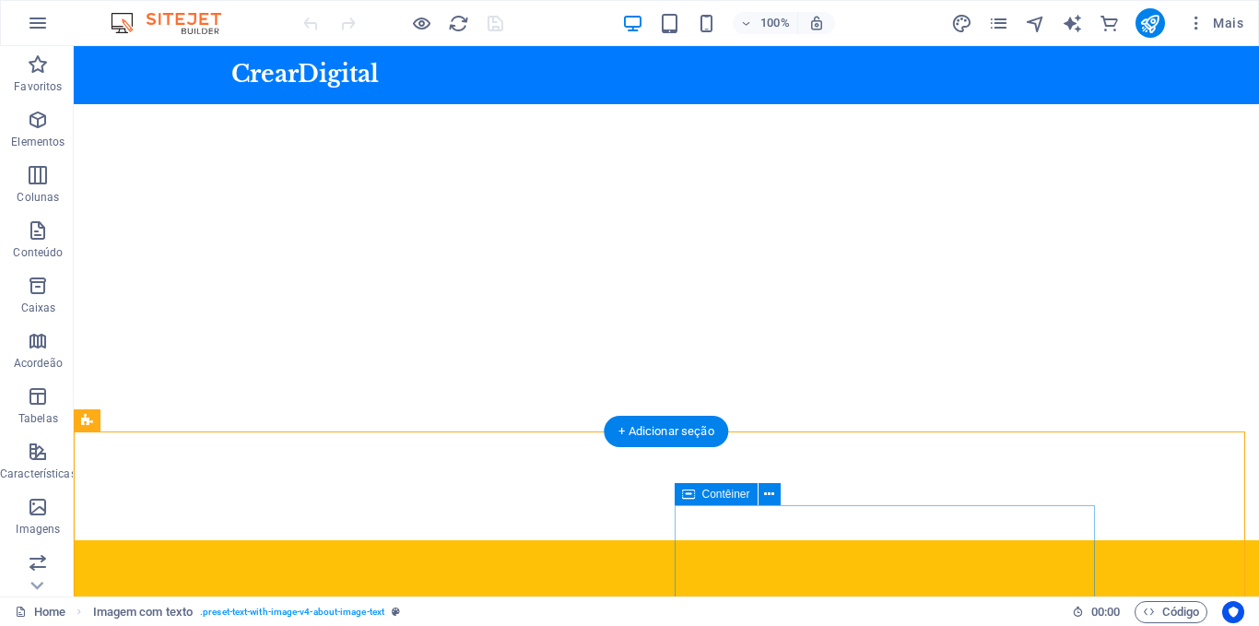
scroll to position [432, 0]
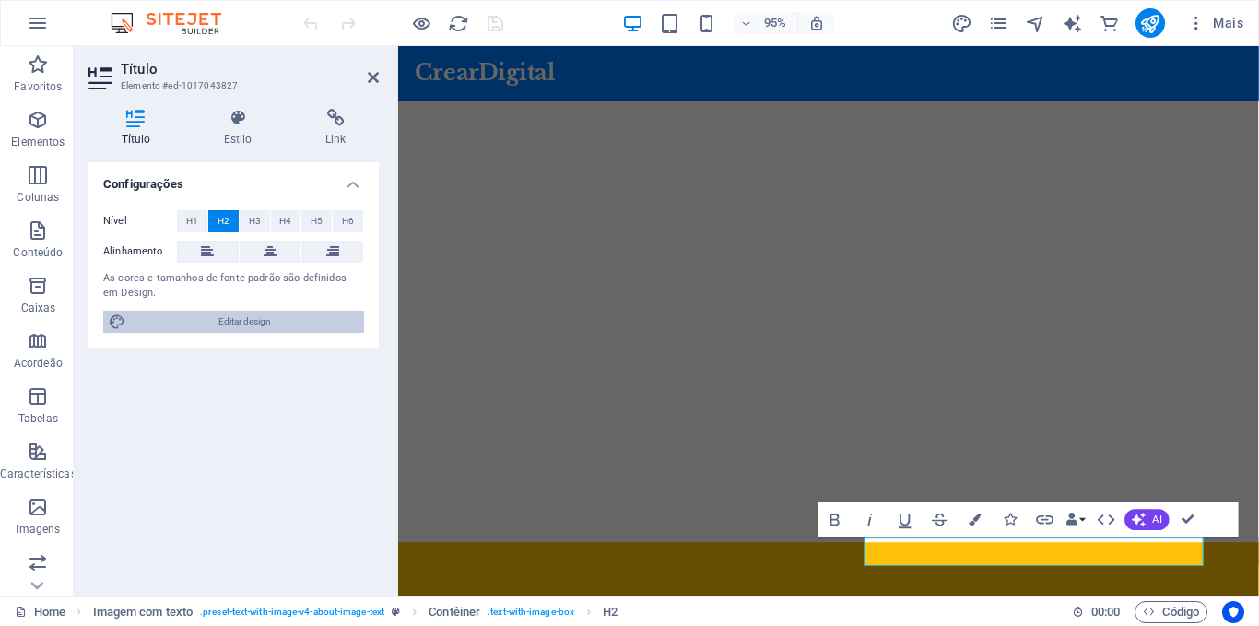
click at [221, 320] on span "Editar design" at bounding box center [245, 322] width 228 height 22
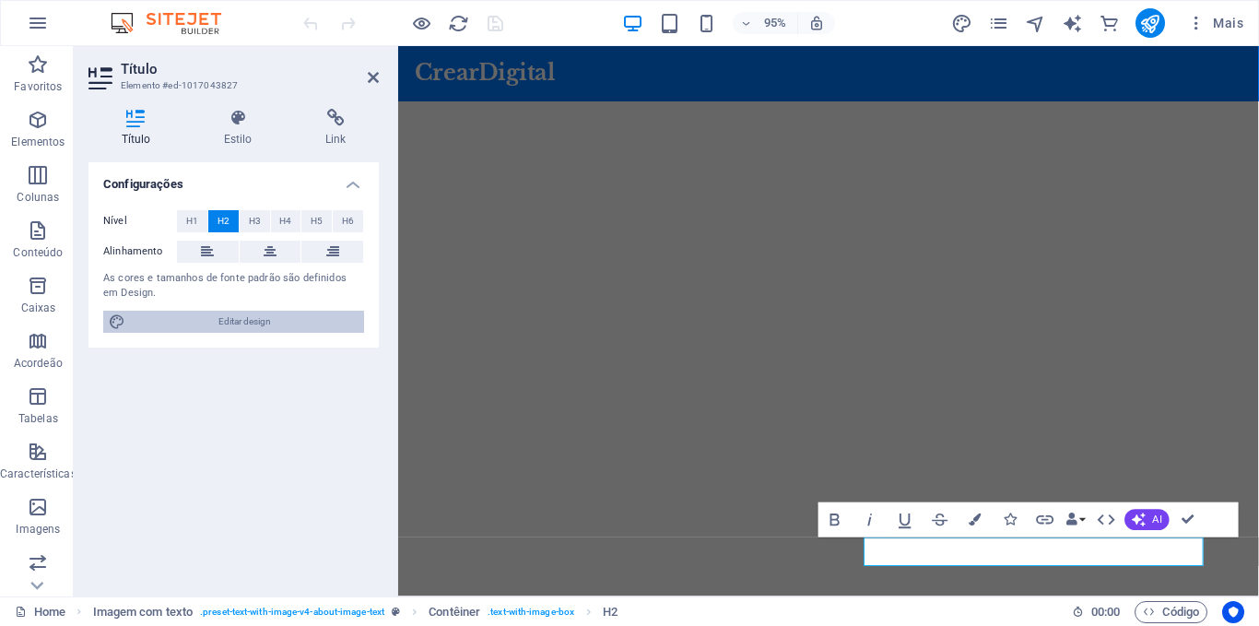
select select "px"
select select "200"
select select "px"
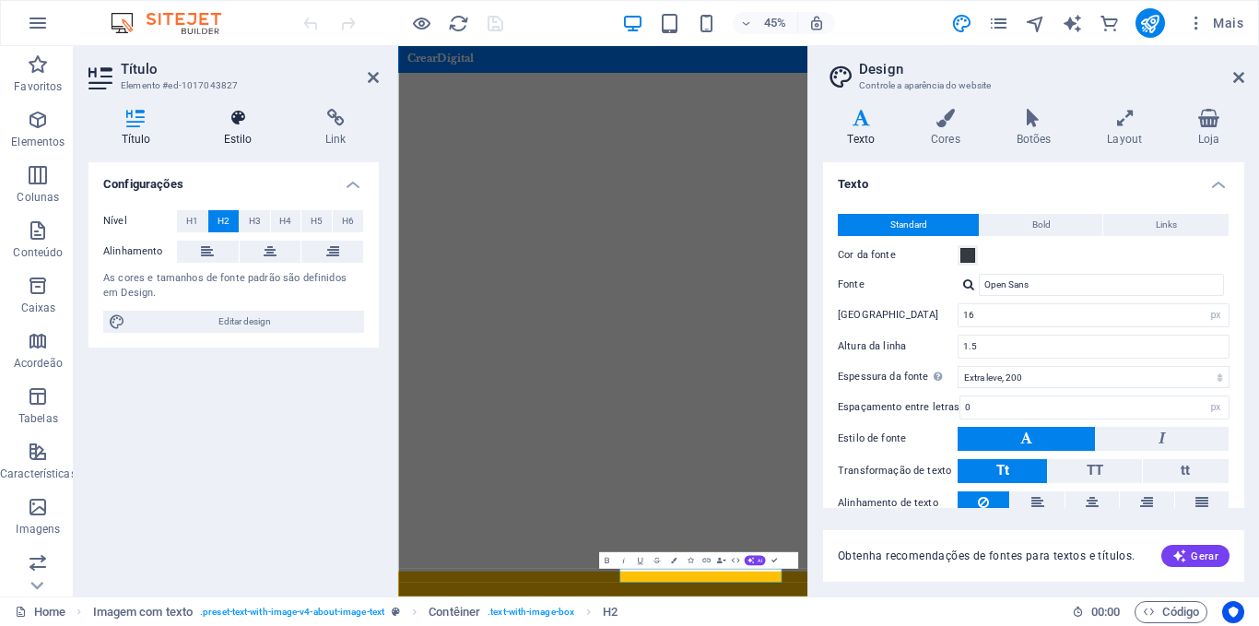
click at [235, 116] on icon at bounding box center [238, 118] width 94 height 18
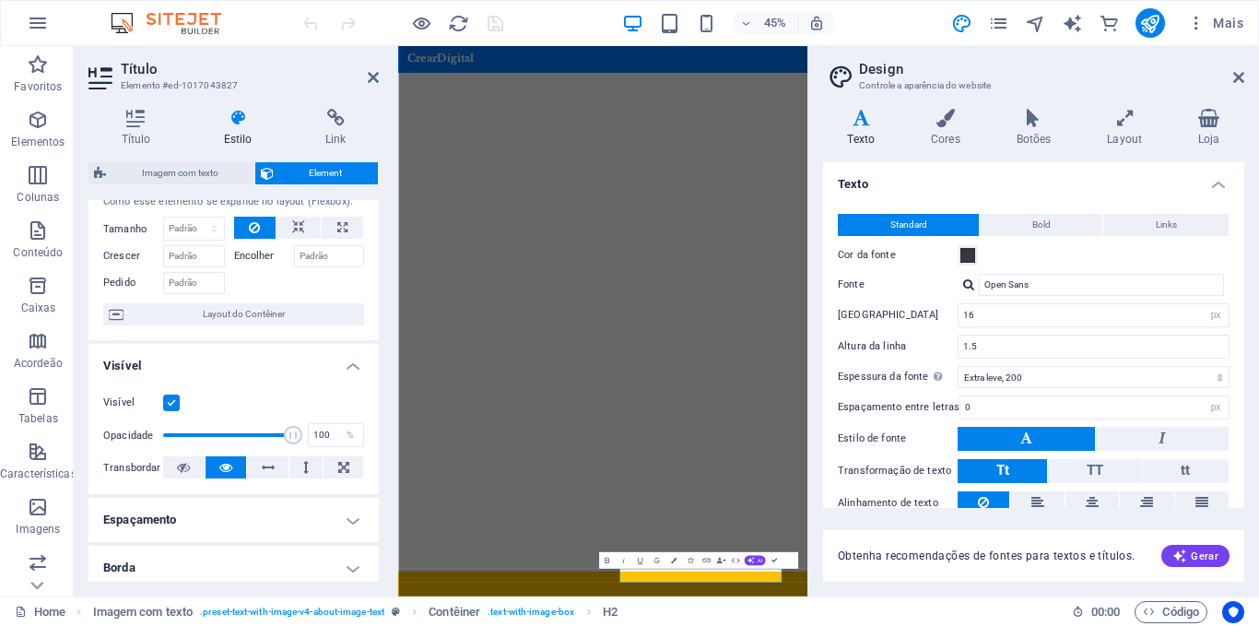
scroll to position [0, 0]
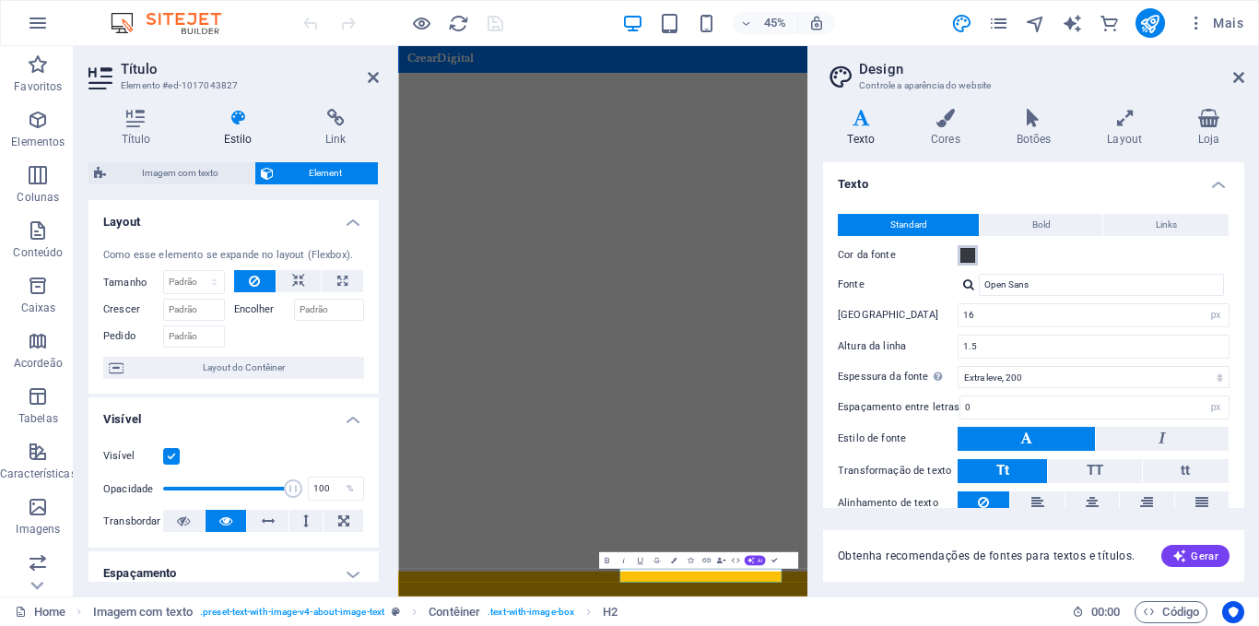
click at [967, 253] on span at bounding box center [968, 255] width 15 height 15
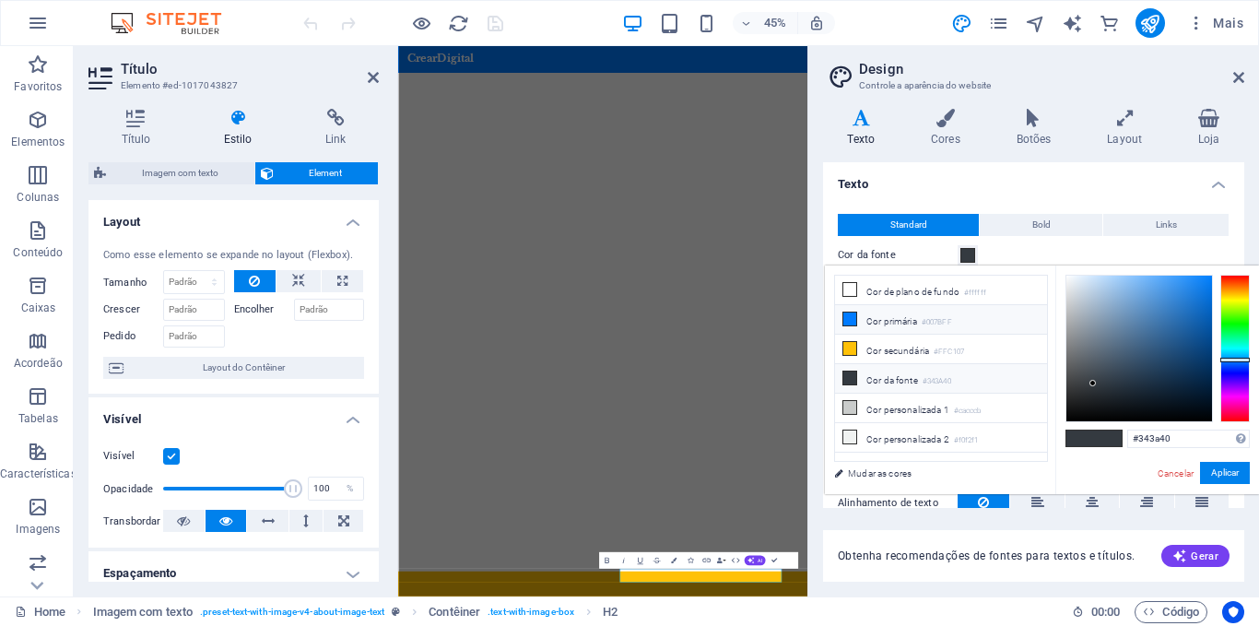
click at [852, 318] on icon at bounding box center [850, 319] width 13 height 13
click at [1179, 437] on input "#007bff" at bounding box center [1188, 439] width 123 height 18
click at [1183, 444] on input "#007bff" at bounding box center [1188, 439] width 123 height 18
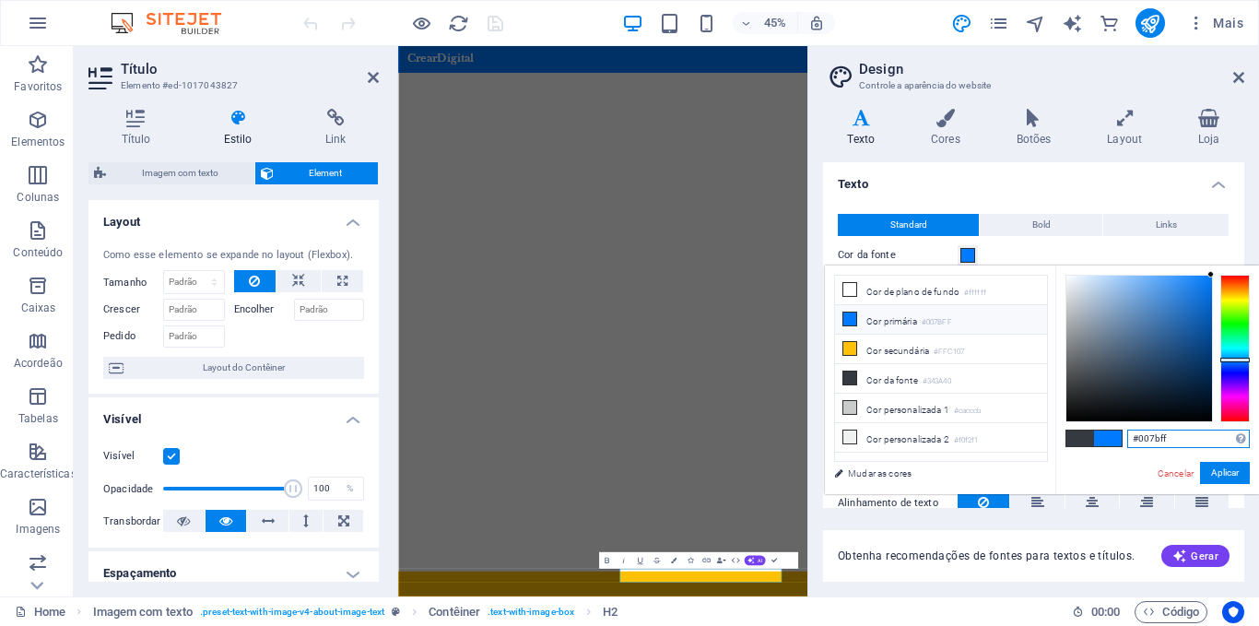
click at [1183, 444] on input "#007bff" at bounding box center [1188, 439] width 123 height 18
click at [368, 74] on icon at bounding box center [373, 77] width 11 height 15
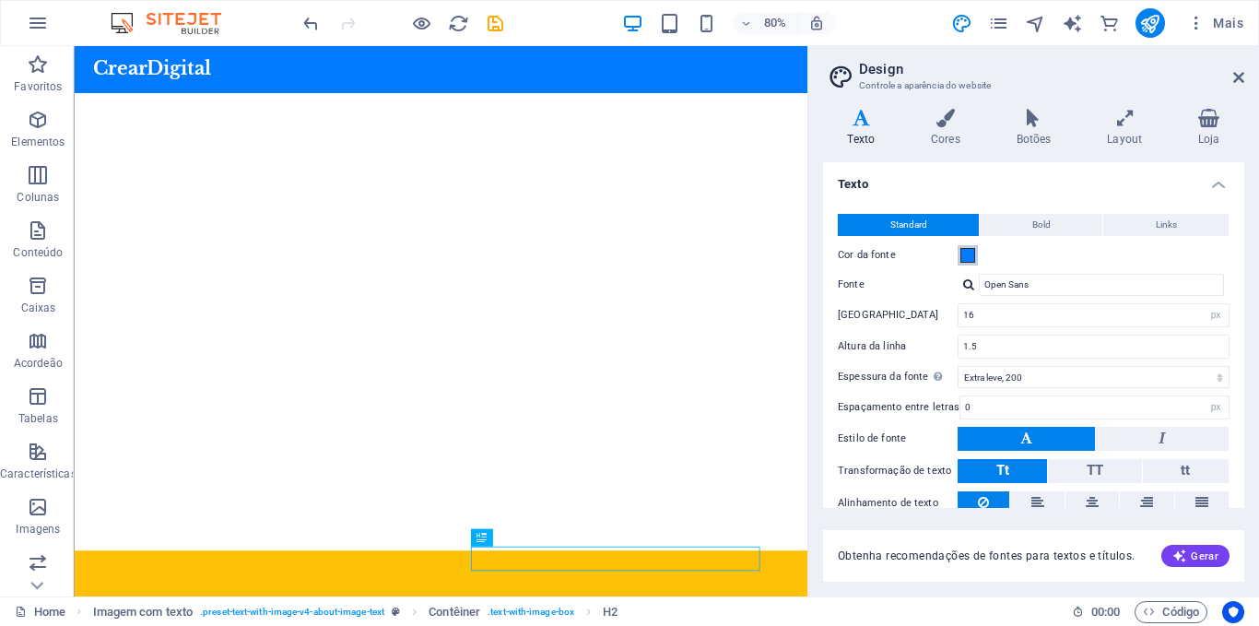
click at [967, 254] on span at bounding box center [968, 255] width 15 height 15
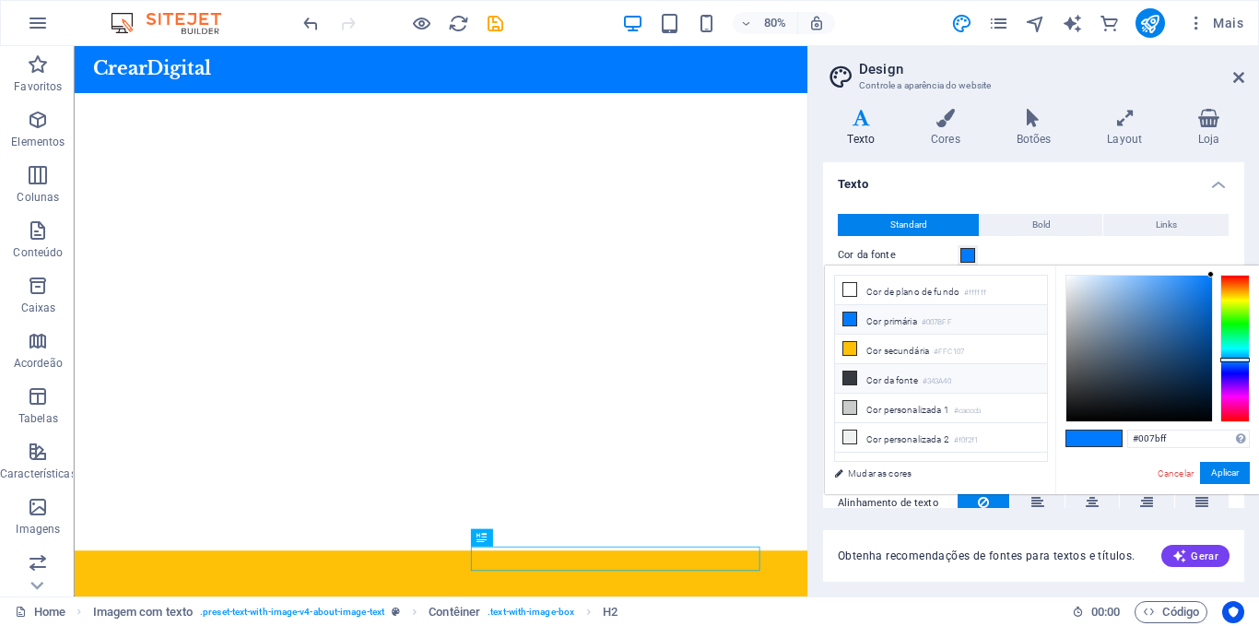
click at [853, 379] on icon at bounding box center [850, 378] width 13 height 13
click at [1174, 478] on link "Cancelar" at bounding box center [1176, 473] width 40 height 14
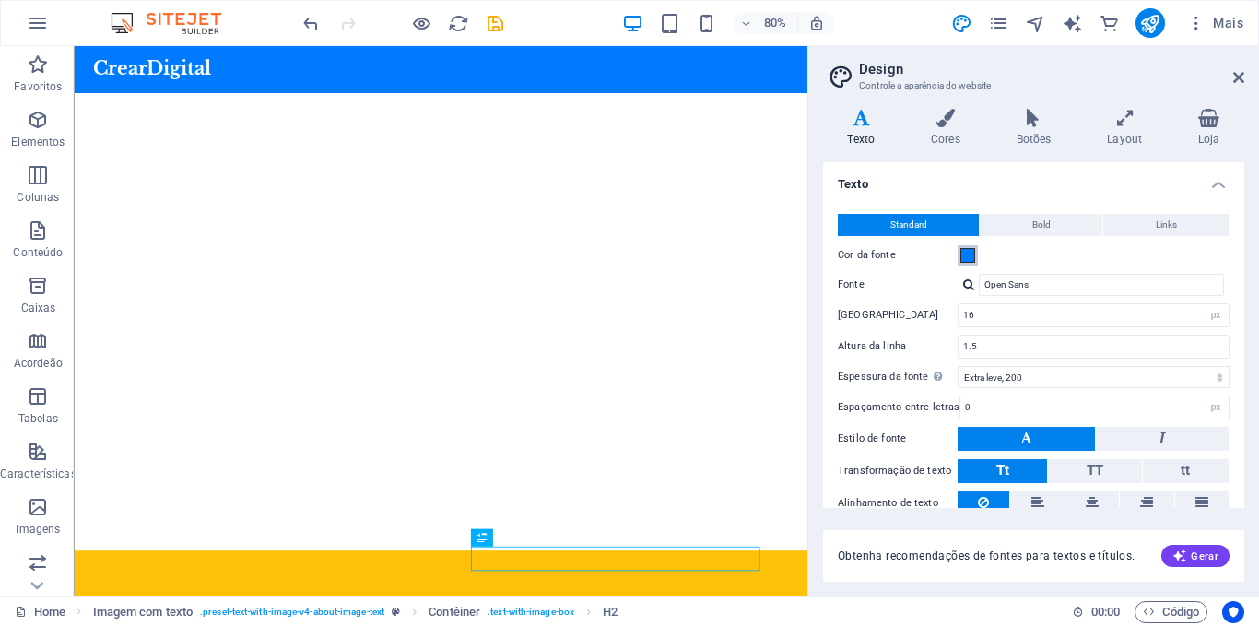
click at [968, 255] on span at bounding box center [968, 255] width 15 height 15
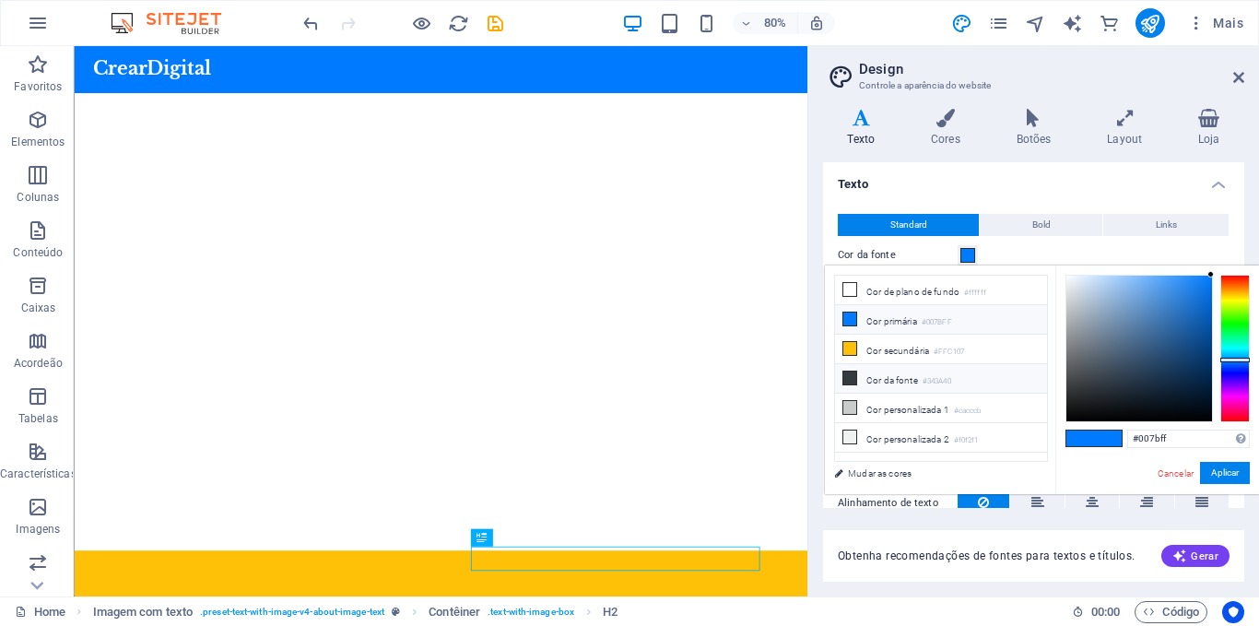
click at [855, 373] on icon at bounding box center [850, 378] width 13 height 13
type input "#343a40"
drag, startPoint x: 1229, startPoint y: 80, endPoint x: 1244, endPoint y: 78, distance: 14.9
click at [1244, 78] on header "Design Controle a aparência do website" at bounding box center [1036, 70] width 418 height 48
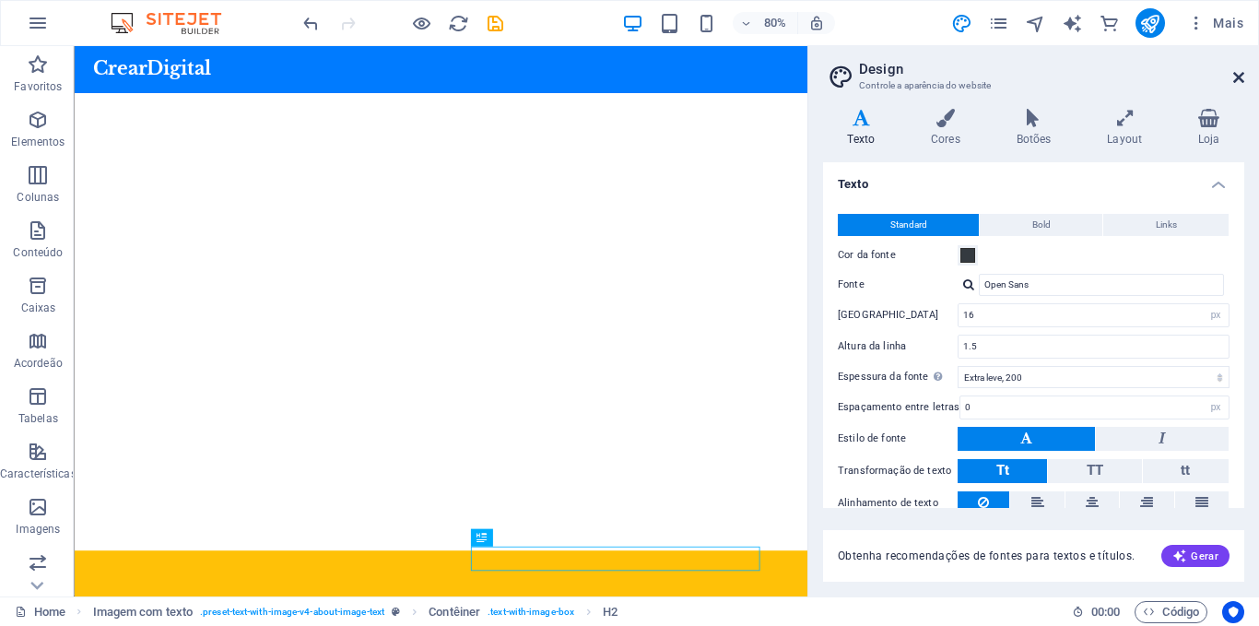
click at [1244, 78] on icon at bounding box center [1238, 77] width 11 height 15
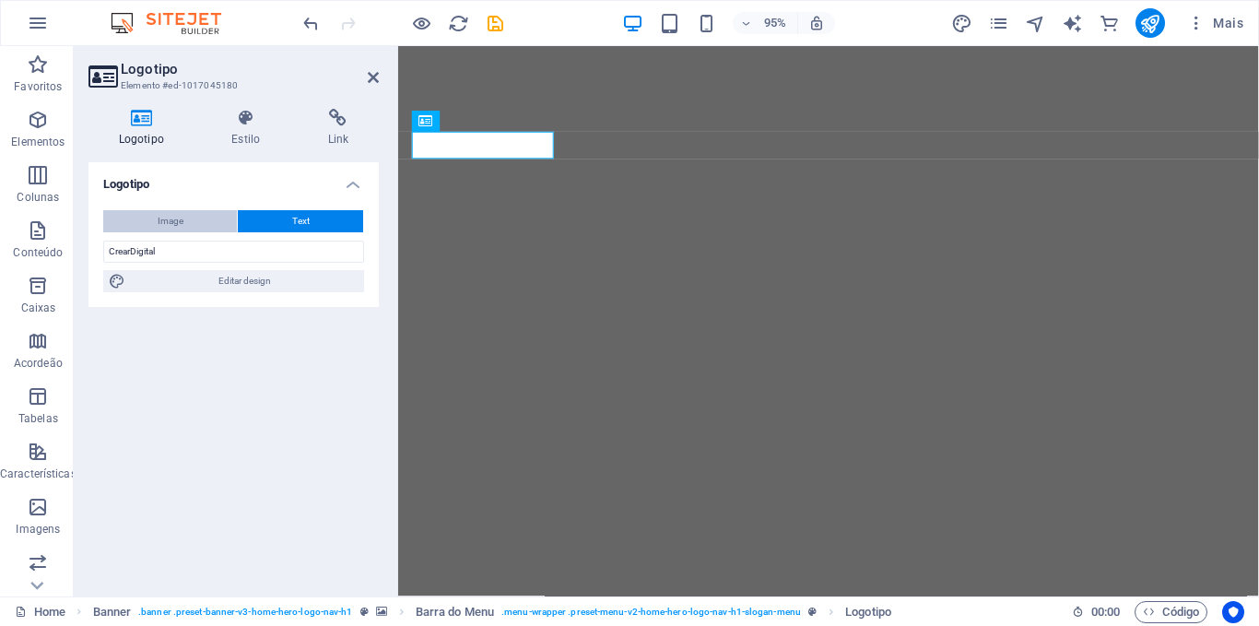
click at [171, 221] on span "Image" at bounding box center [171, 221] width 26 height 22
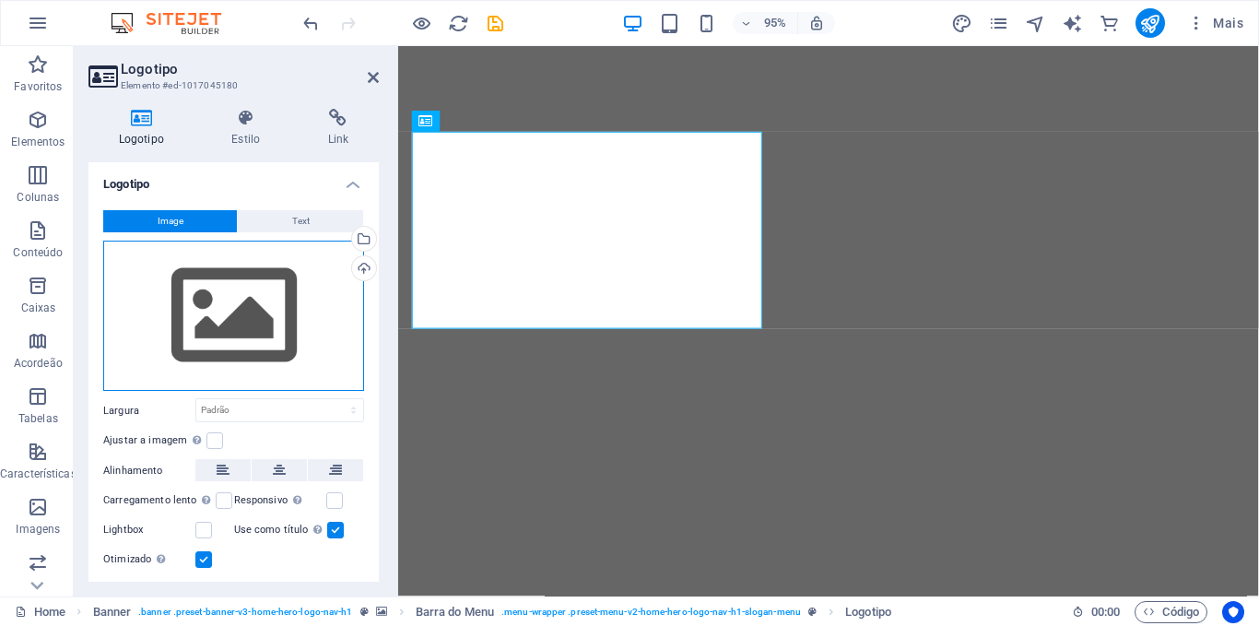
click at [240, 306] on div "Arraste os arquivos aqui, clique para escolher os arquivos ou selecione os arqu…" at bounding box center [233, 316] width 261 height 151
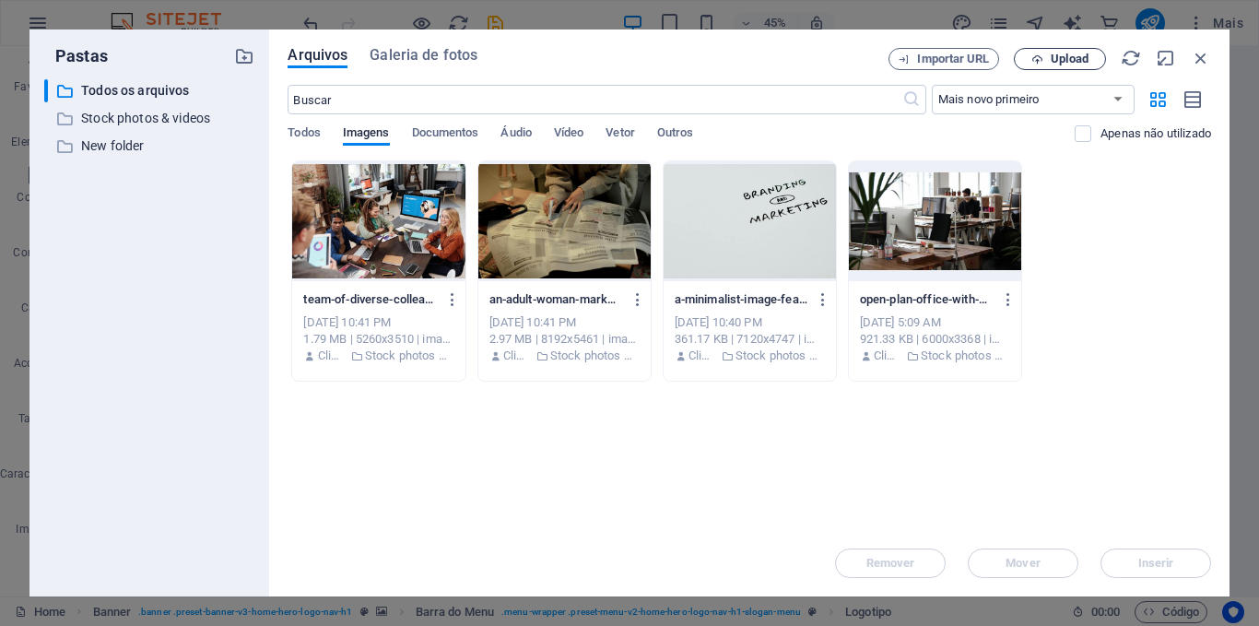
click at [1059, 56] on span "Upload" at bounding box center [1070, 58] width 38 height 11
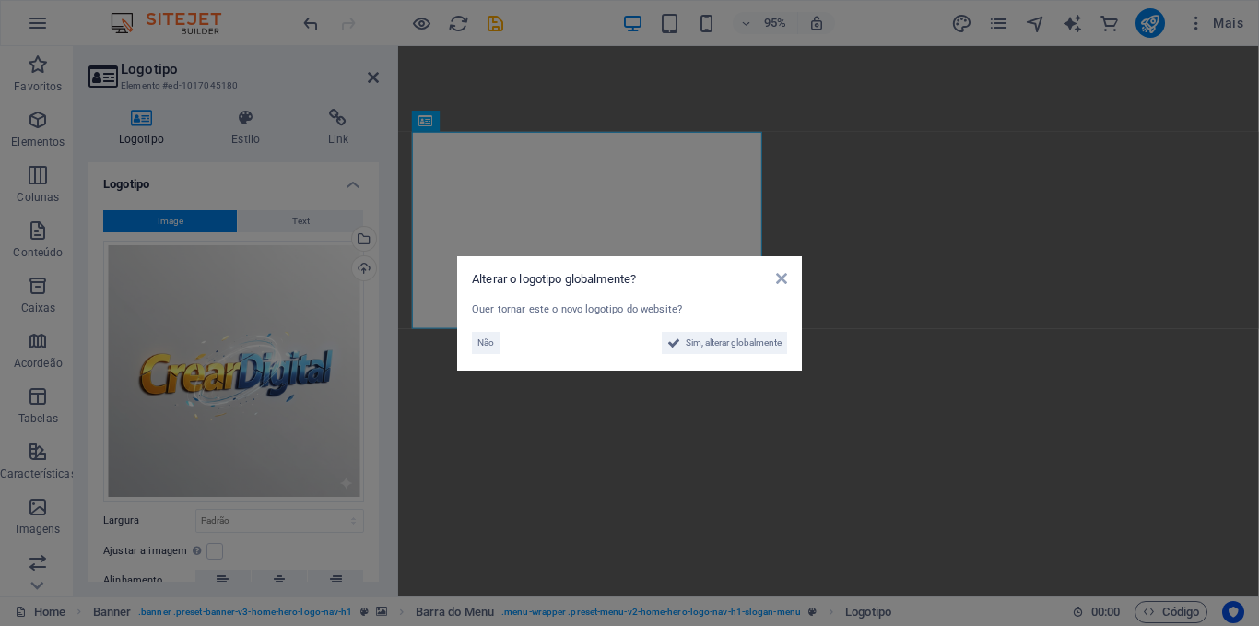
drag, startPoint x: 1059, startPoint y: 56, endPoint x: 487, endPoint y: 316, distance: 628.8
click at [487, 316] on aside "Alterar o logotipo globalmente? Quer tornar este o novo logotipo do website? Nã…" at bounding box center [629, 313] width 1259 height 626
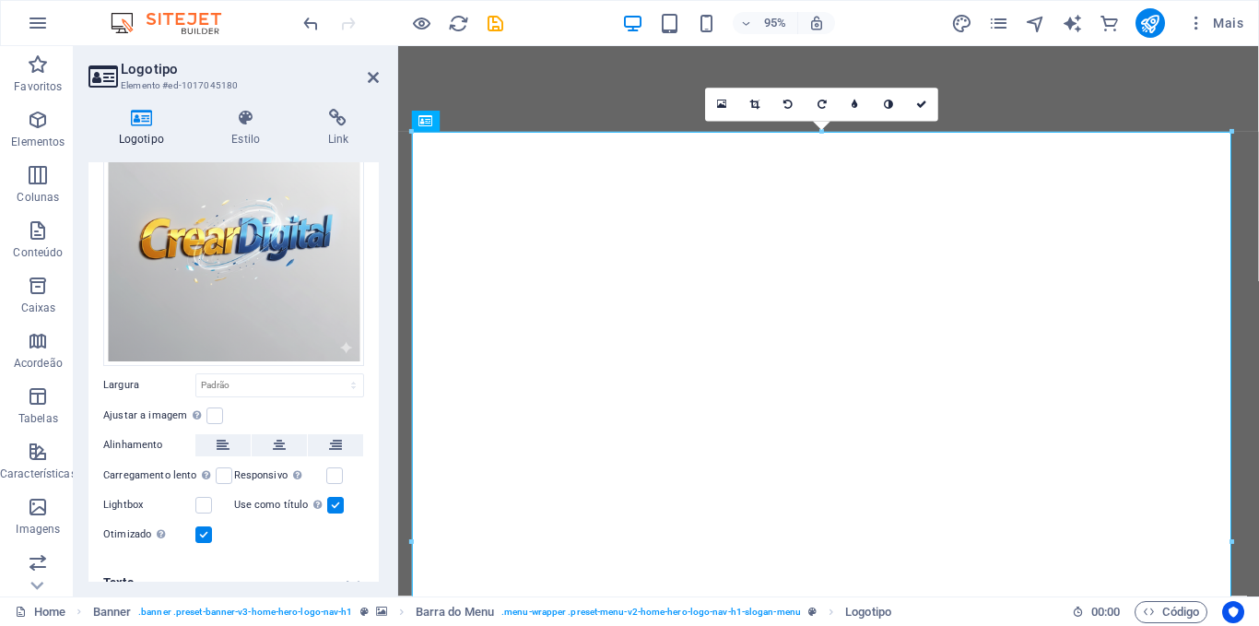
scroll to position [155, 0]
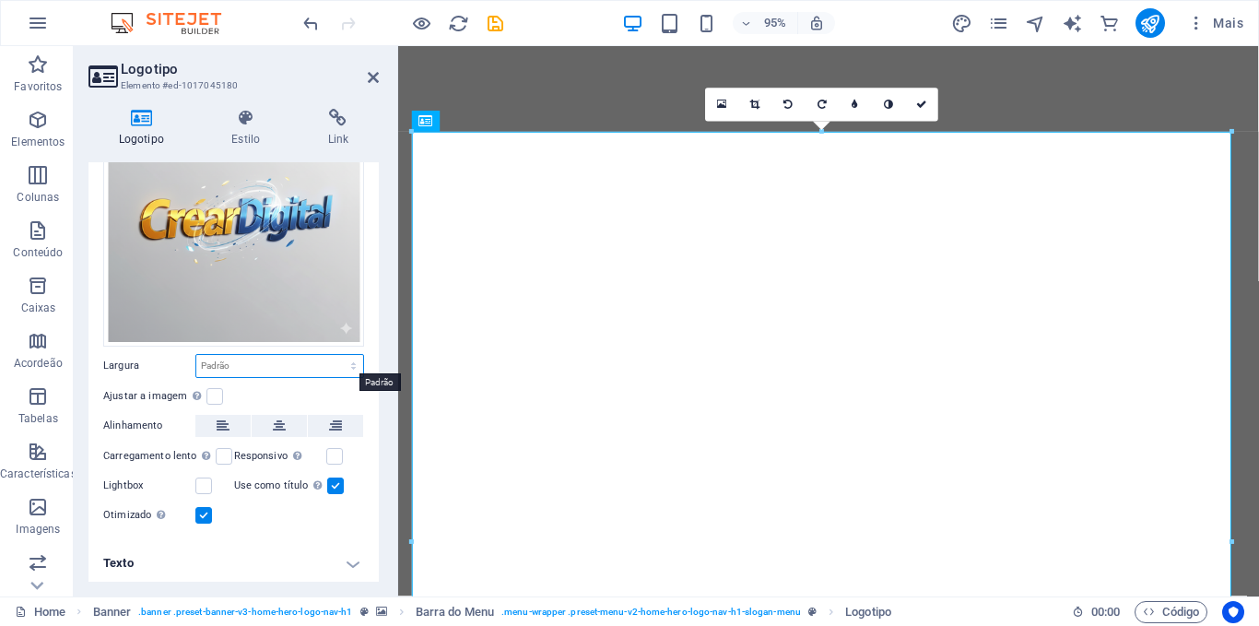
click at [349, 368] on select "Padrão automático px rem % em vh vw" at bounding box center [279, 366] width 167 height 22
select select "px"
click at [334, 355] on select "Padrão automático px rem % em vh vw" at bounding box center [279, 366] width 167 height 22
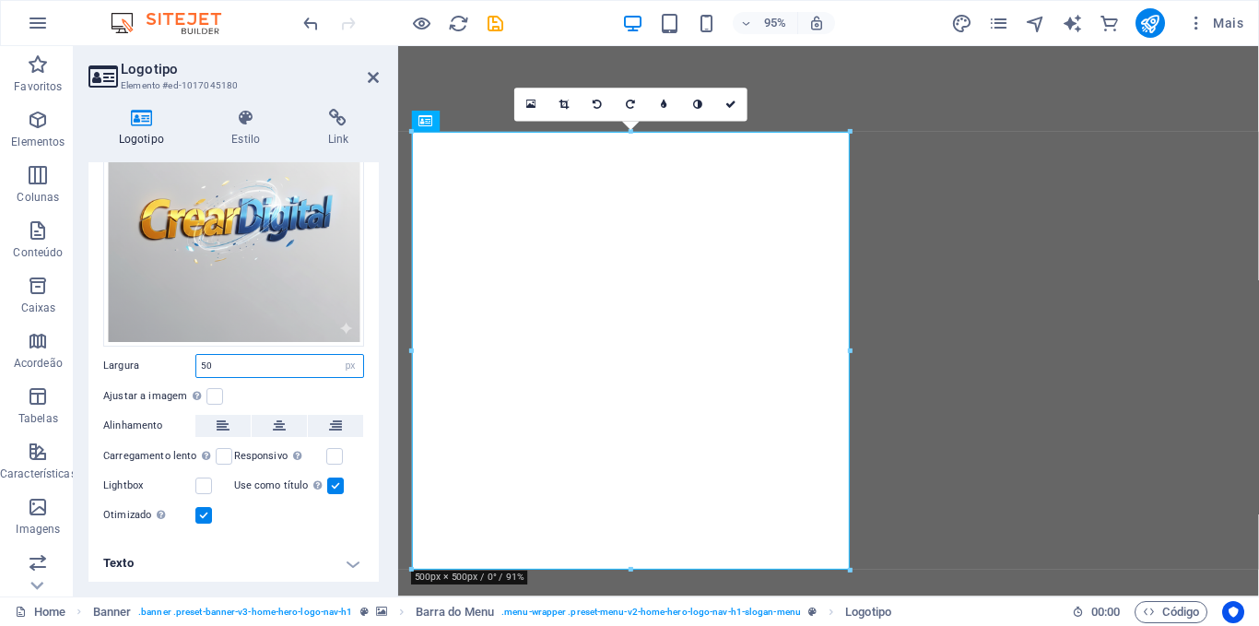
type input "5"
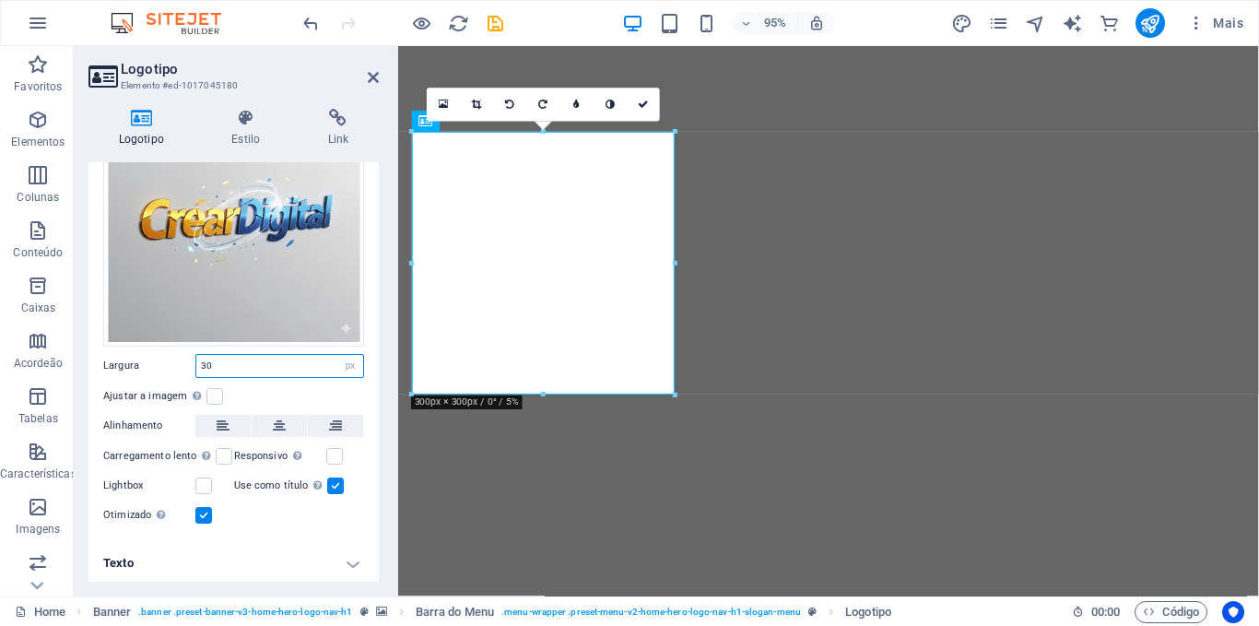
type input "3"
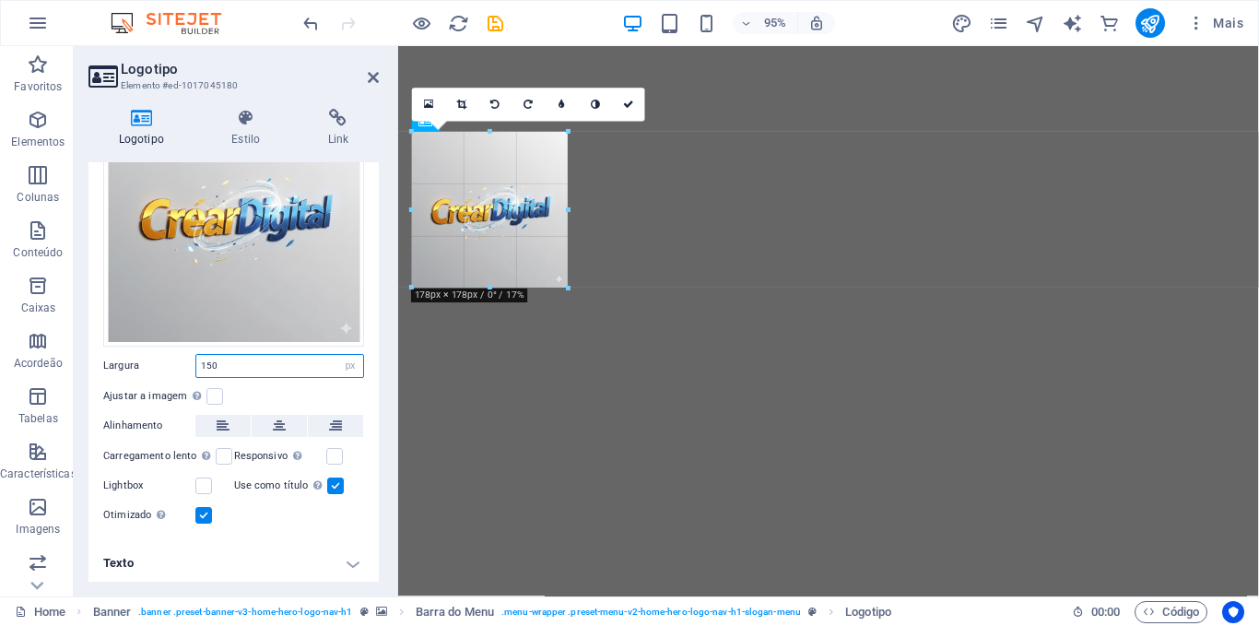
drag, startPoint x: 542, startPoint y: 262, endPoint x: 570, endPoint y: 284, distance: 35.4
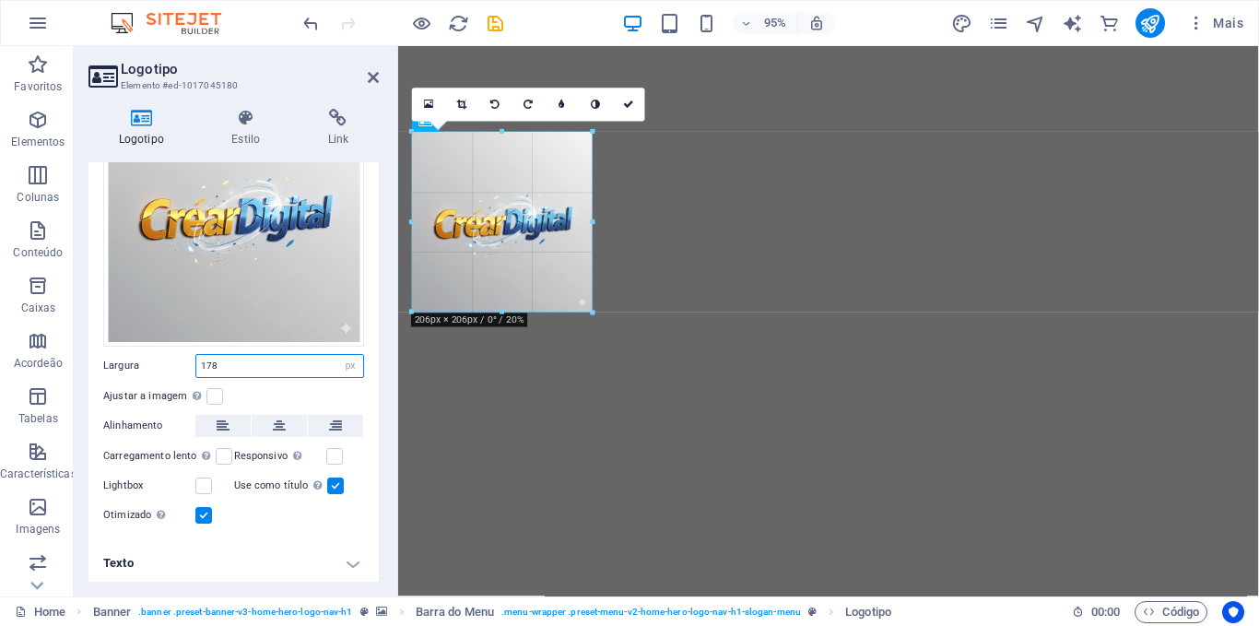
drag, startPoint x: 568, startPoint y: 207, endPoint x: 596, endPoint y: 214, distance: 28.6
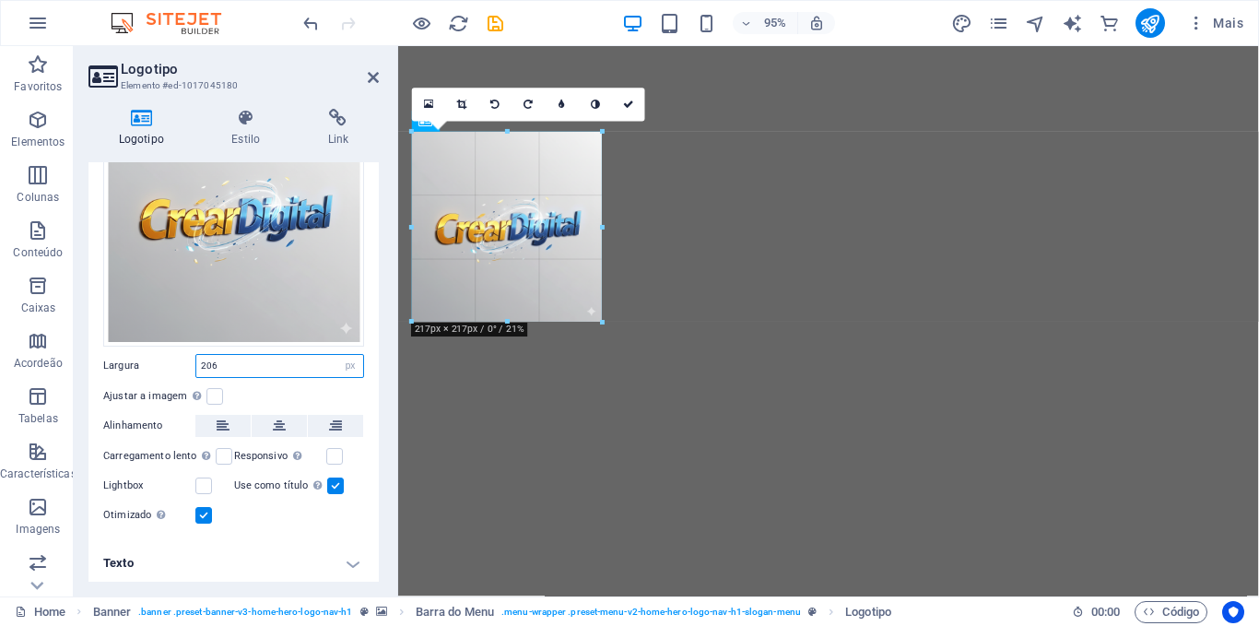
drag, startPoint x: 501, startPoint y: 313, endPoint x: 531, endPoint y: 322, distance: 31.5
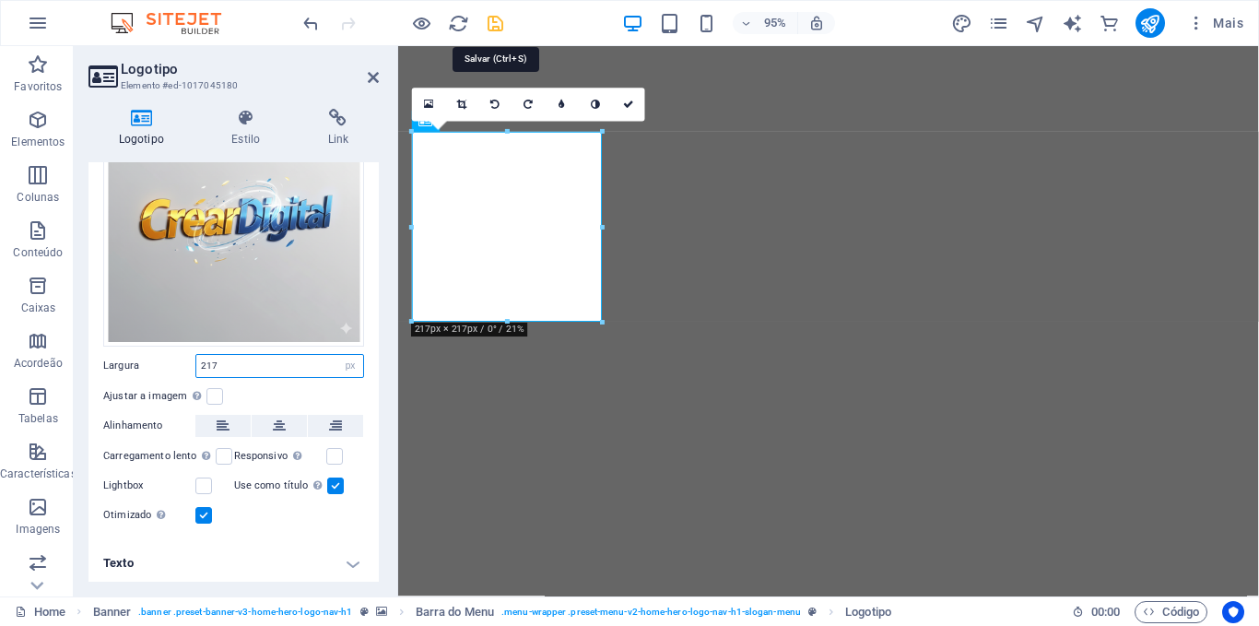
type input "217"
click at [496, 26] on icon "save" at bounding box center [495, 23] width 21 height 21
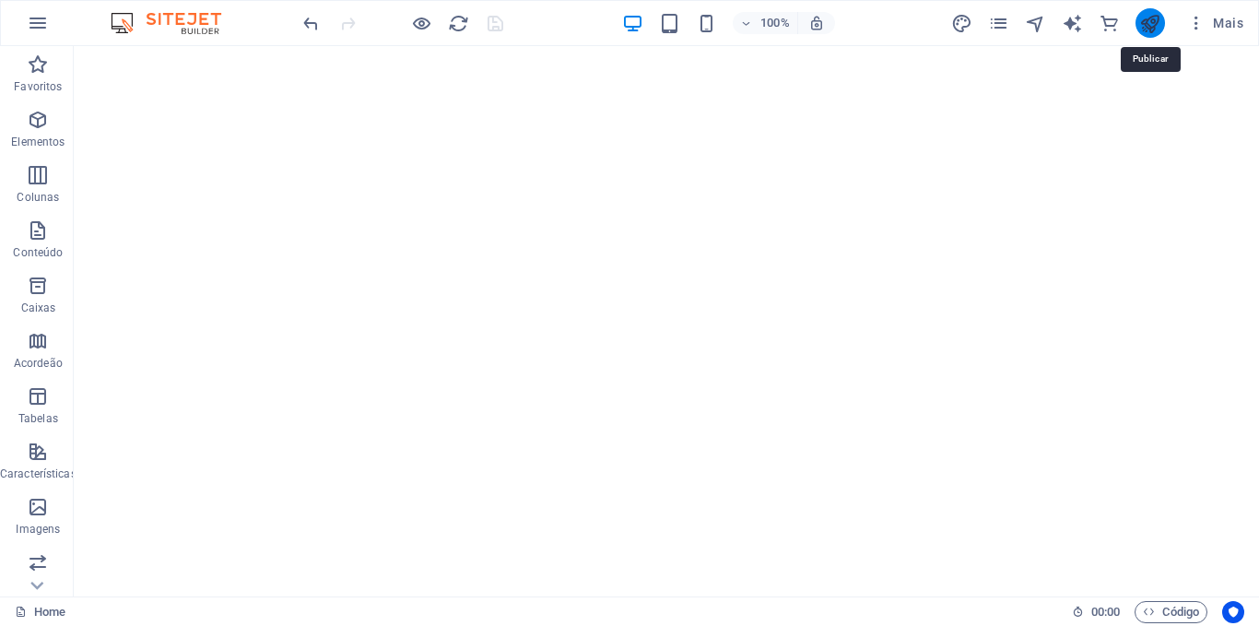
click at [1151, 31] on icon "publish" at bounding box center [1149, 23] width 21 height 21
